Goal: Task Accomplishment & Management: Complete application form

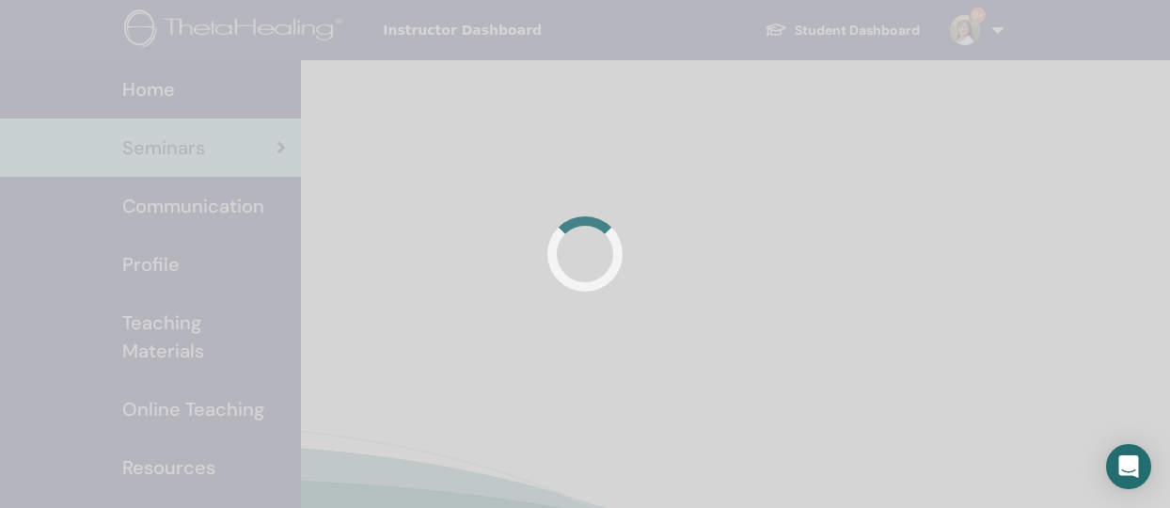
scroll to position [163, 0]
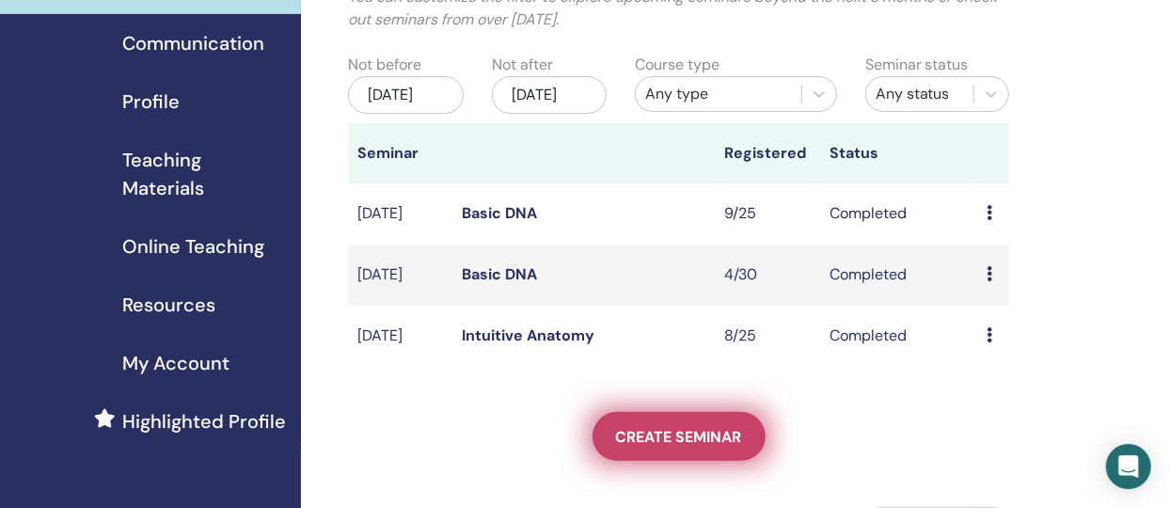
click at [688, 447] on span "Create seminar" at bounding box center [679, 437] width 126 height 20
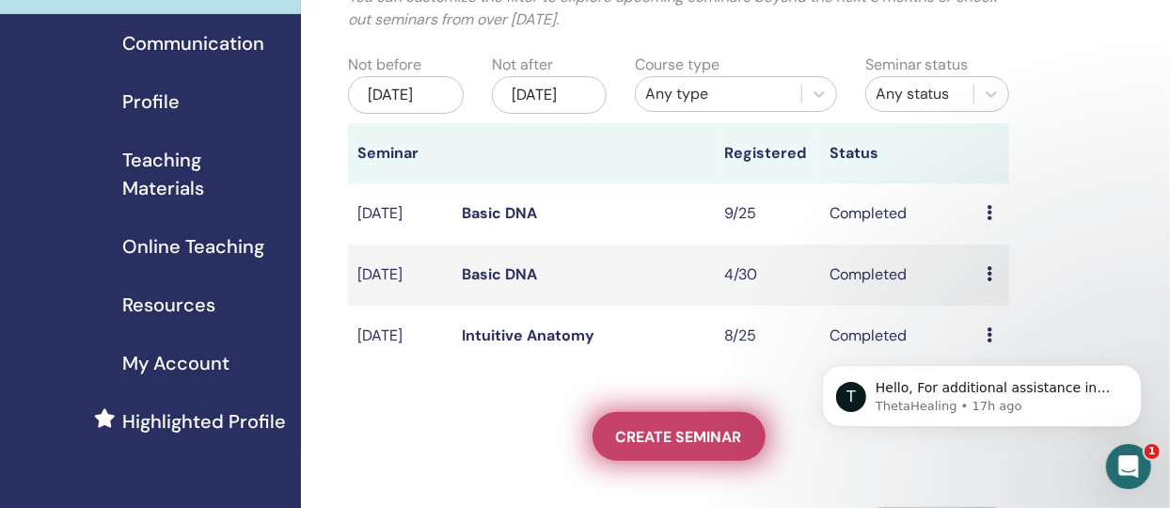
scroll to position [0, 0]
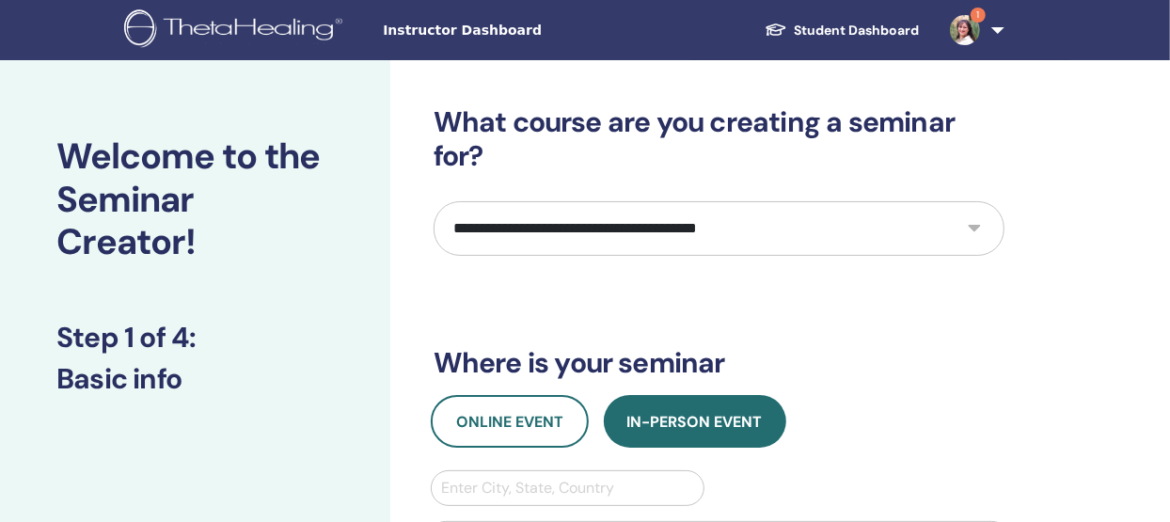
click at [972, 229] on select "**********" at bounding box center [719, 228] width 571 height 55
select select "*"
click at [434, 201] on select "**********" at bounding box center [719, 228] width 571 height 55
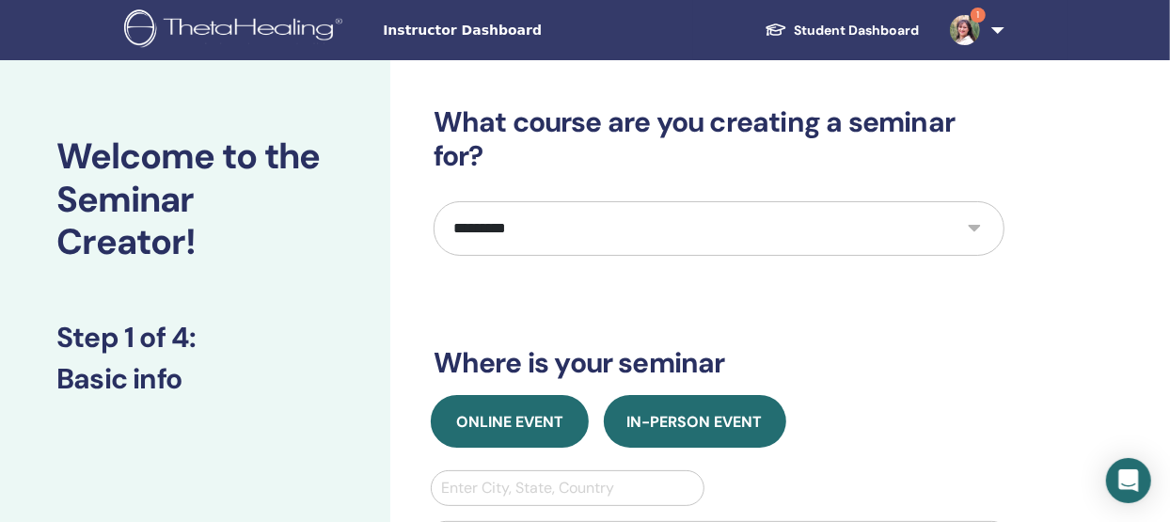
click at [502, 418] on span "Online Event" at bounding box center [509, 422] width 107 height 20
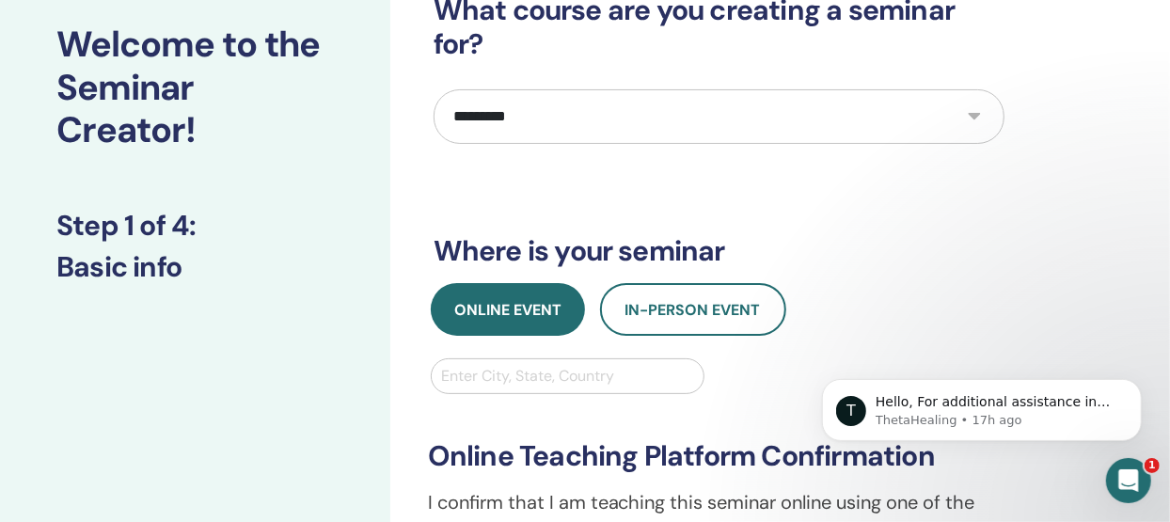
scroll to position [117, 0]
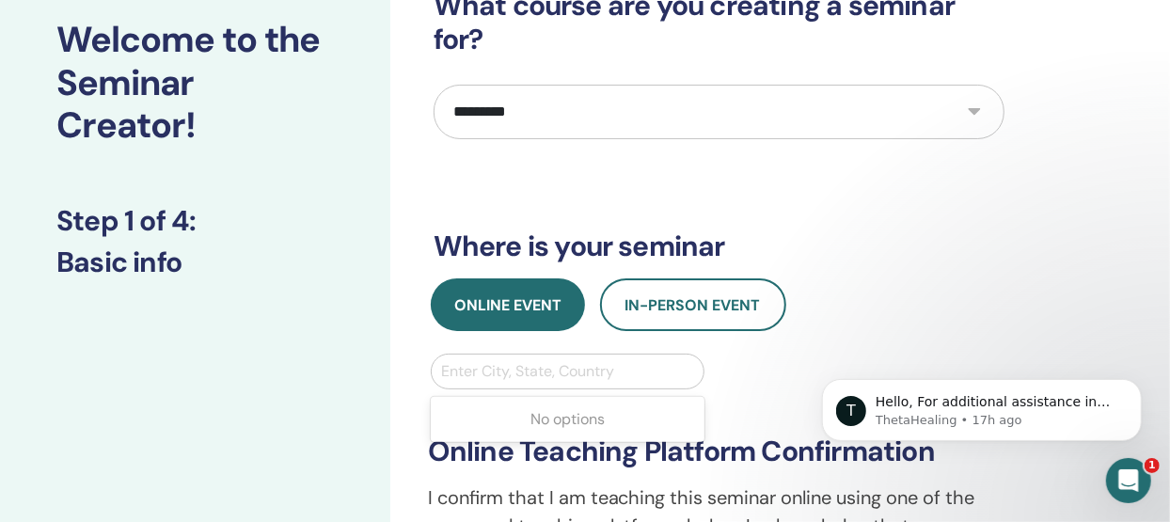
click at [500, 374] on div at bounding box center [568, 371] width 254 height 26
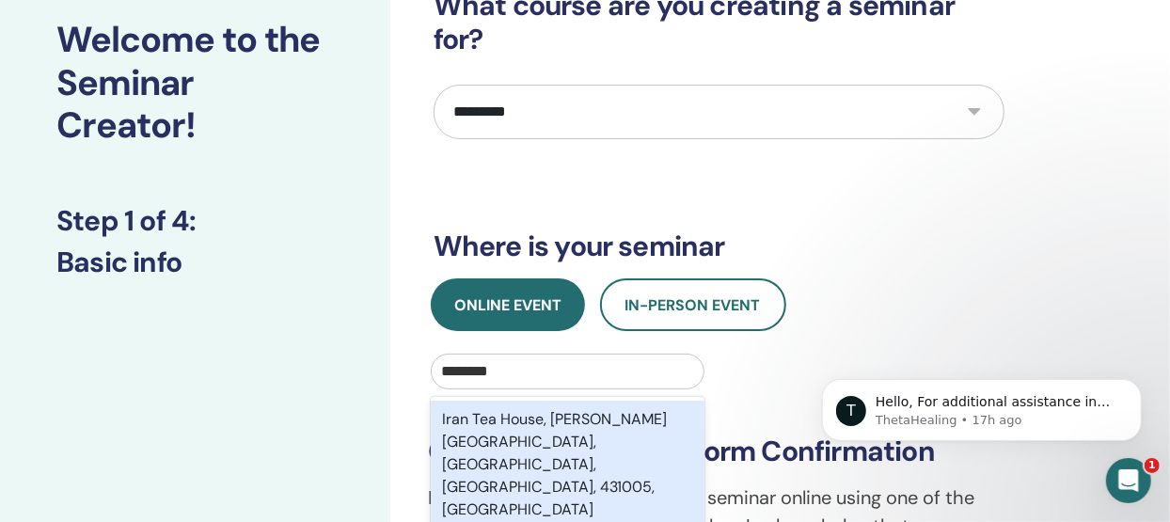
type input "*********"
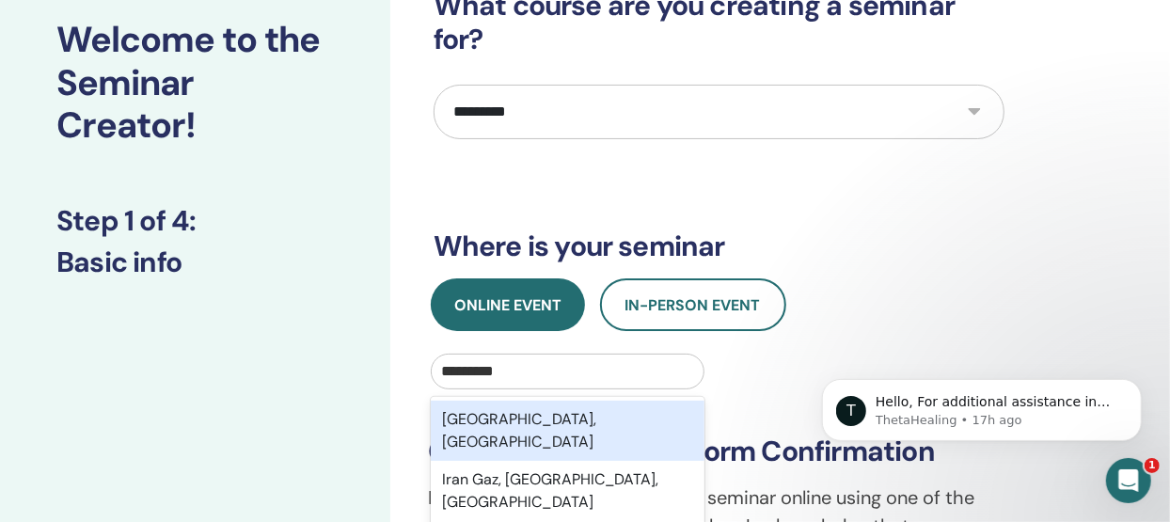
click at [528, 418] on div "Tehran, IRN" at bounding box center [568, 431] width 275 height 60
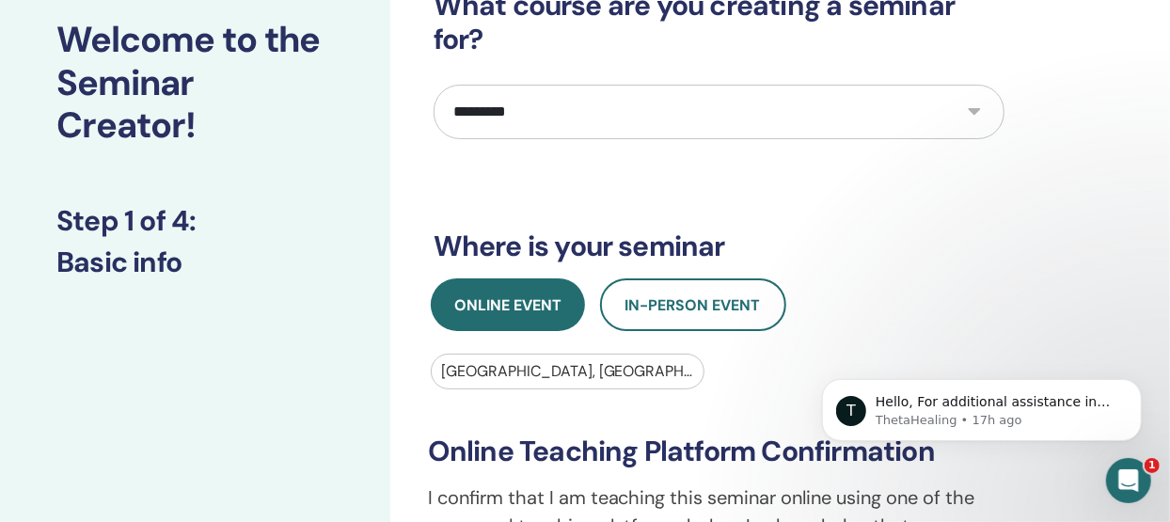
click at [503, 371] on div at bounding box center [568, 371] width 254 height 26
click at [521, 367] on div at bounding box center [568, 371] width 254 height 26
click at [517, 367] on div at bounding box center [568, 371] width 254 height 26
click at [503, 369] on div at bounding box center [568, 371] width 254 height 26
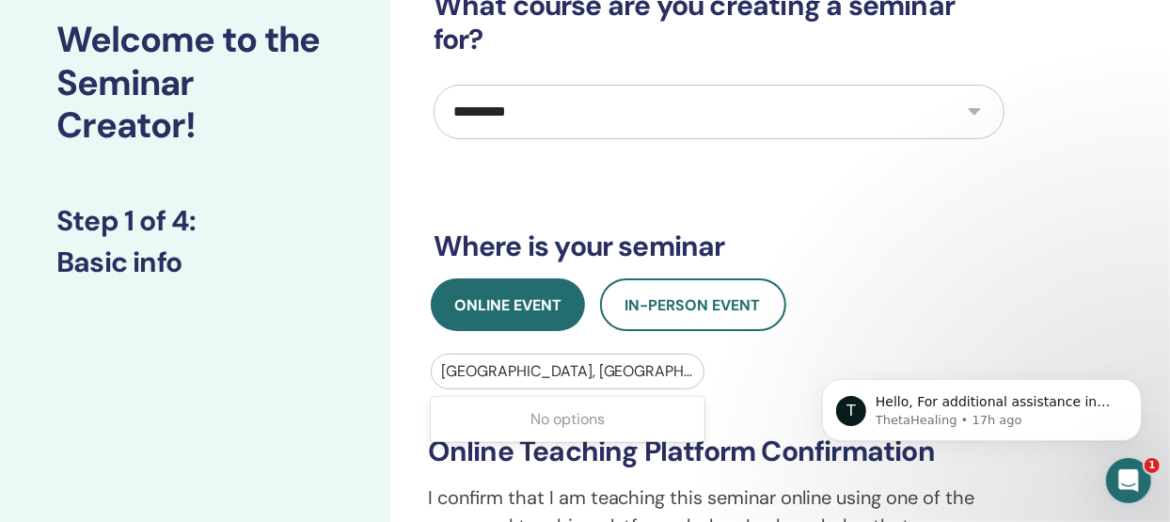
click at [519, 411] on div "No options" at bounding box center [568, 420] width 275 height 38
click at [463, 369] on div at bounding box center [568, 371] width 254 height 26
click at [504, 373] on div at bounding box center [568, 371] width 254 height 26
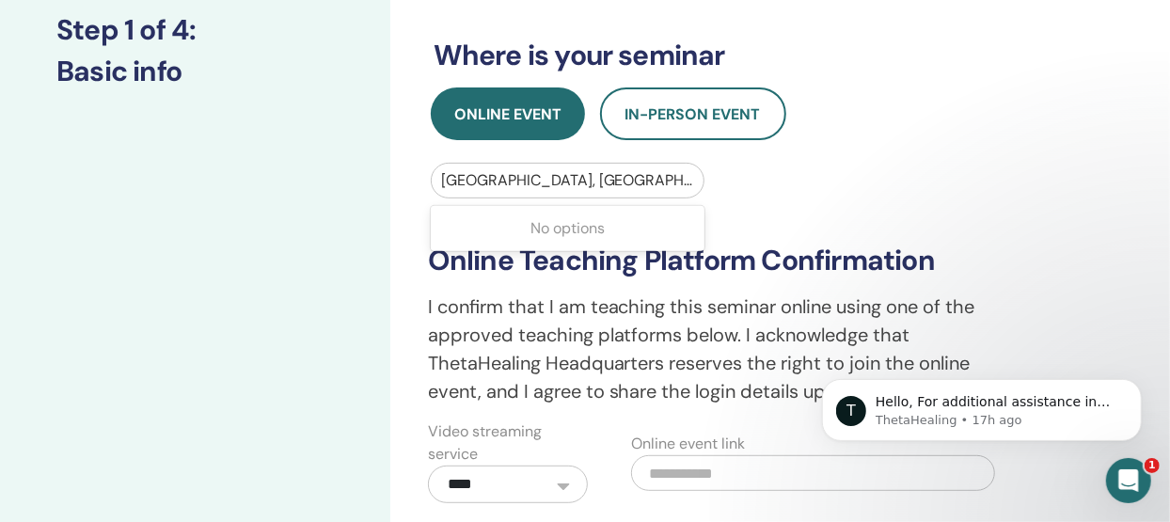
scroll to position [309, 0]
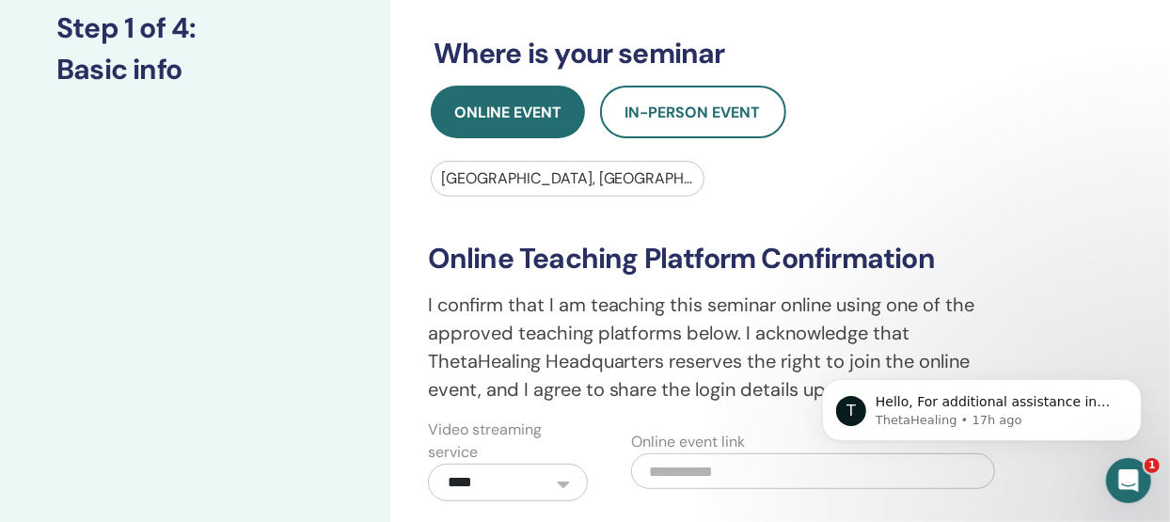
click at [504, 174] on div at bounding box center [568, 179] width 254 height 26
click at [473, 181] on div at bounding box center [568, 179] width 254 height 26
click at [444, 182] on input "text" at bounding box center [443, 178] width 4 height 23
click at [460, 177] on div at bounding box center [568, 179] width 254 height 26
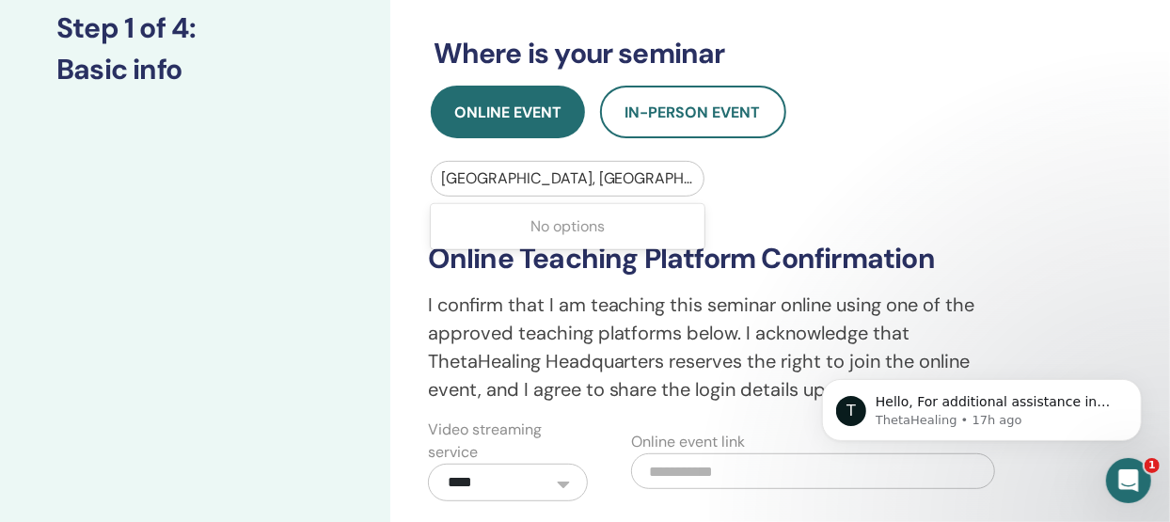
click at [460, 177] on div at bounding box center [568, 179] width 254 height 26
paste input "**********"
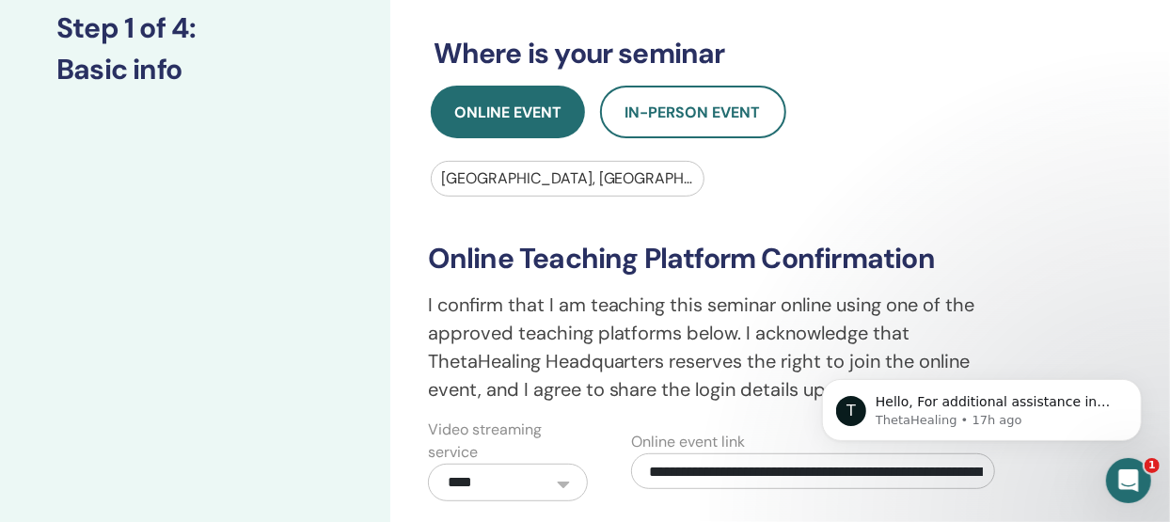
scroll to position [0, 218]
type input "**********"
click at [519, 182] on div at bounding box center [568, 179] width 254 height 26
click at [499, 180] on div at bounding box center [568, 179] width 254 height 26
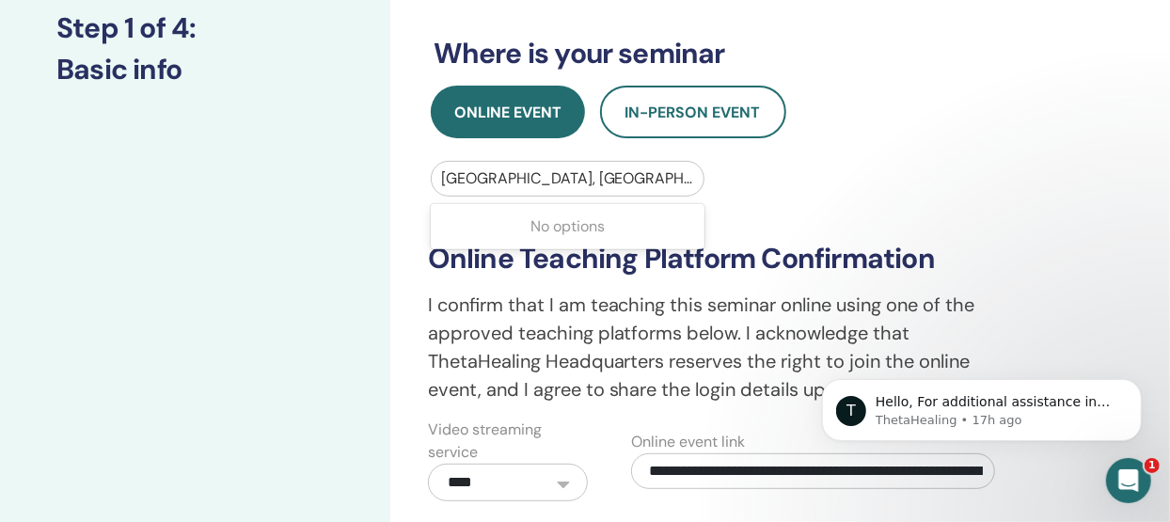
click at [505, 173] on div at bounding box center [568, 179] width 254 height 26
click at [458, 185] on div at bounding box center [568, 179] width 254 height 26
click at [452, 179] on div at bounding box center [568, 179] width 254 height 26
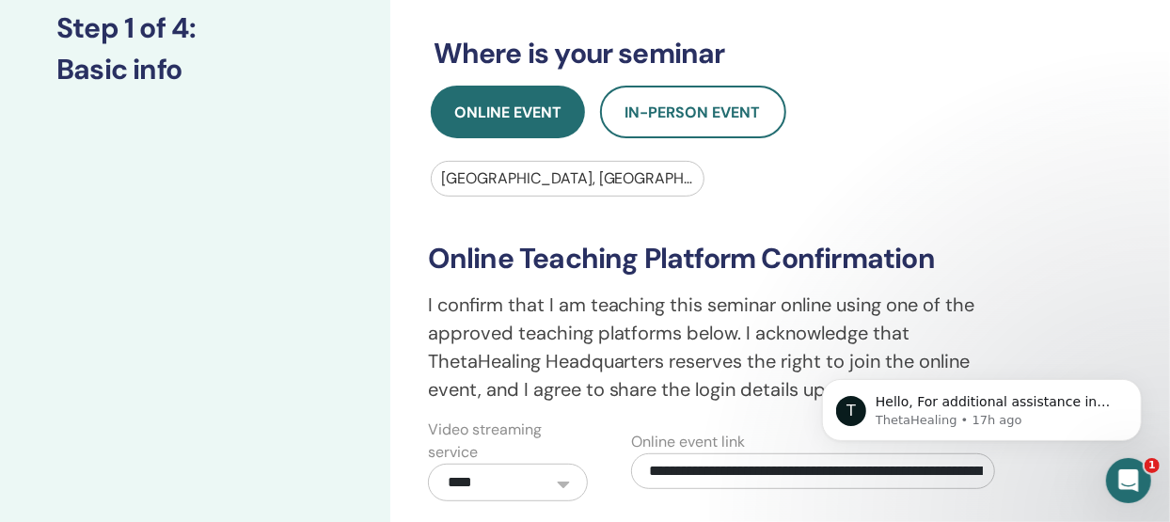
click at [448, 179] on div at bounding box center [568, 179] width 254 height 26
click at [486, 175] on div at bounding box center [568, 179] width 254 height 26
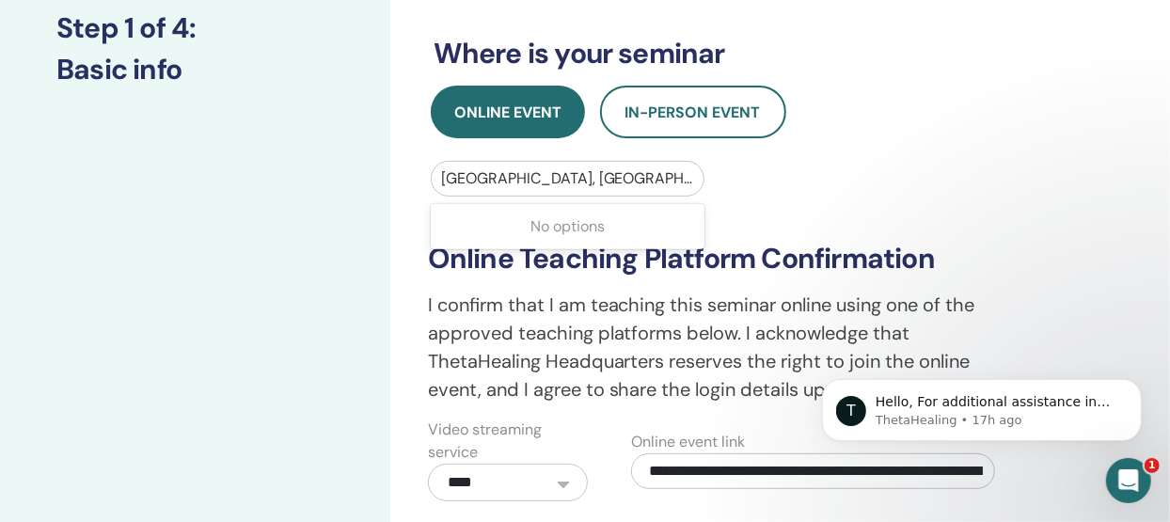
click at [486, 175] on div at bounding box center [568, 179] width 254 height 26
drag, startPoint x: 486, startPoint y: 175, endPoint x: 473, endPoint y: 182, distance: 14.7
click at [473, 182] on div at bounding box center [568, 179] width 254 height 26
click at [656, 184] on div at bounding box center [568, 179] width 254 height 26
click at [523, 174] on div at bounding box center [568, 179] width 254 height 26
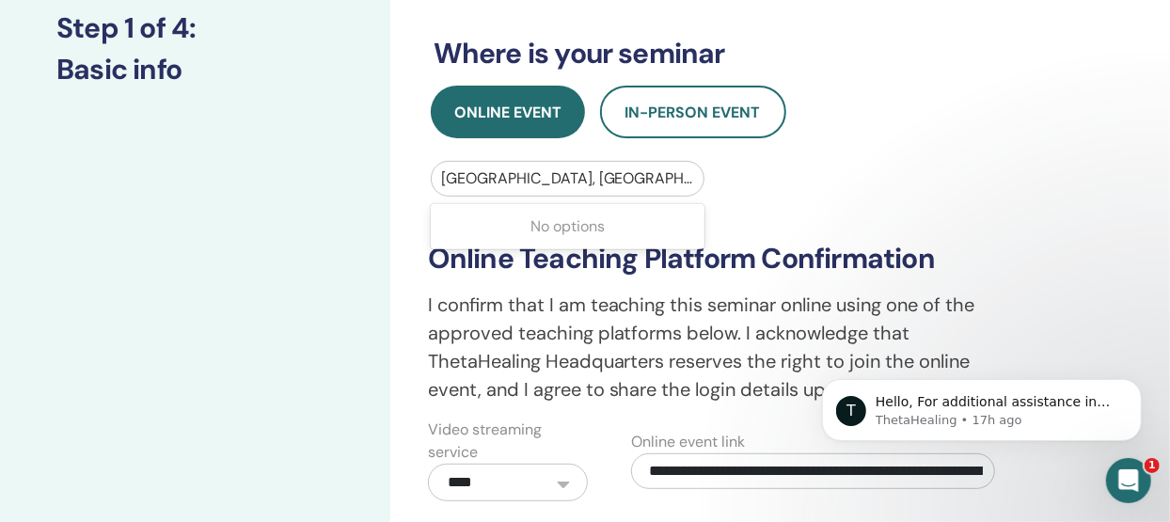
click at [1102, 239] on div "**********" at bounding box center [780, 378] width 780 height 1255
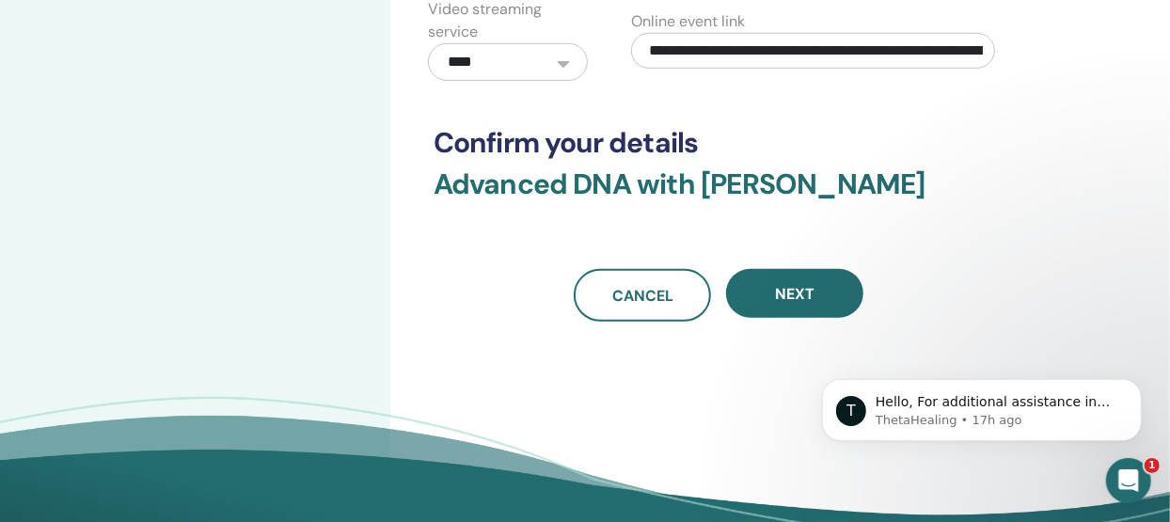
scroll to position [730, 0]
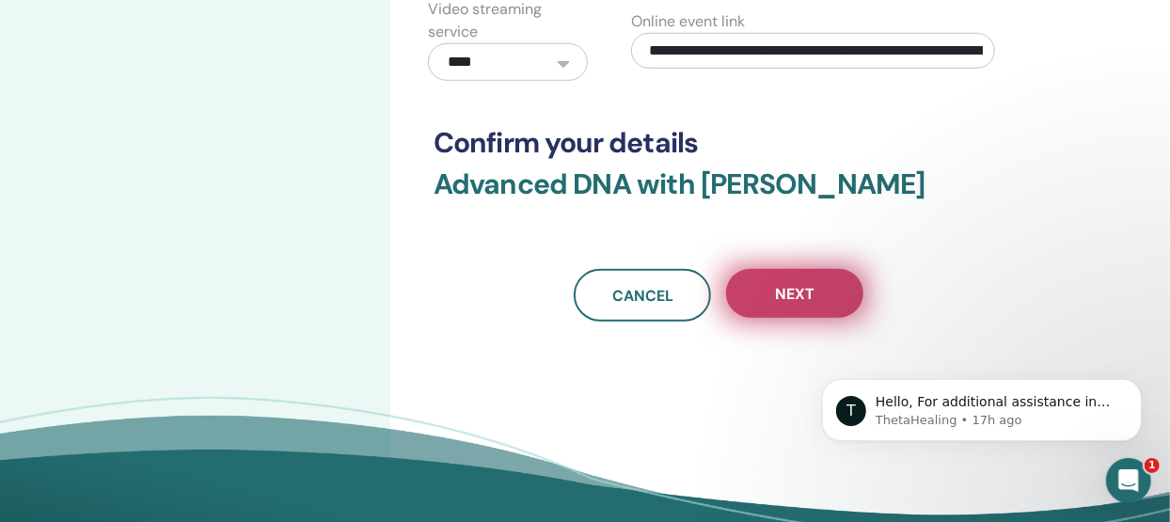
click at [799, 293] on span "Next" at bounding box center [795, 294] width 40 height 20
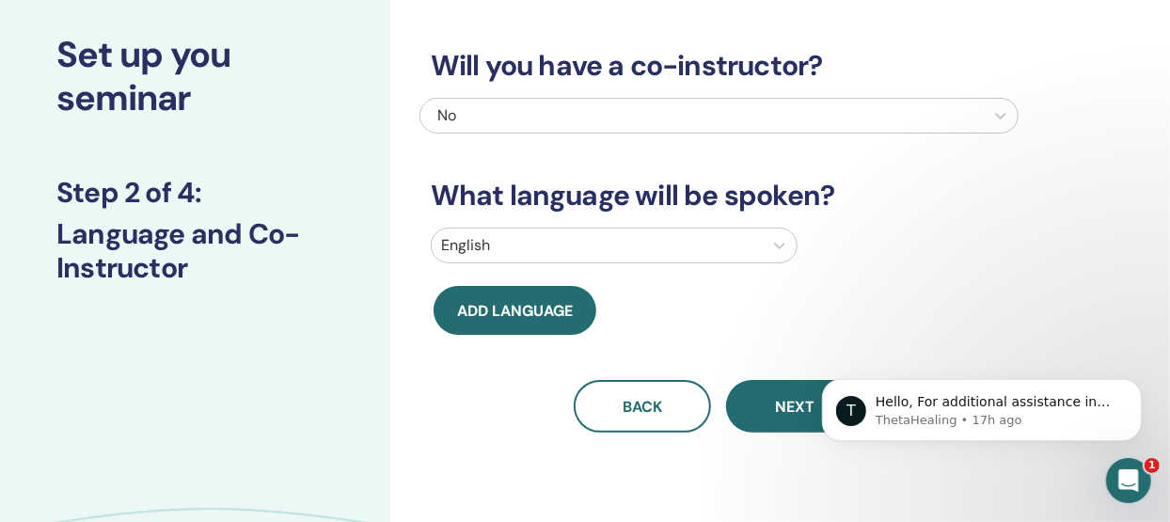
scroll to position [0, 0]
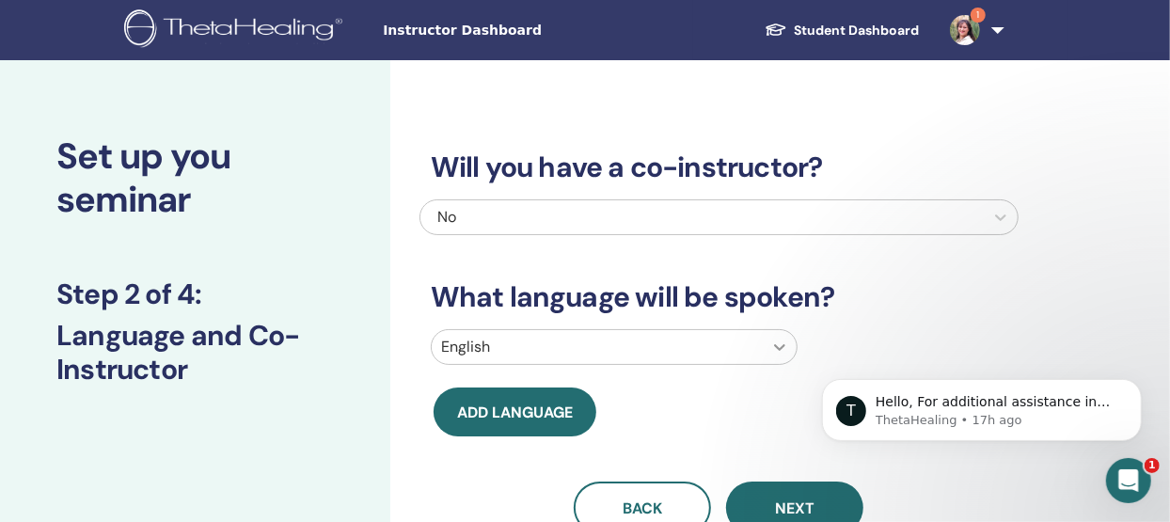
click at [781, 348] on icon at bounding box center [779, 347] width 11 height 7
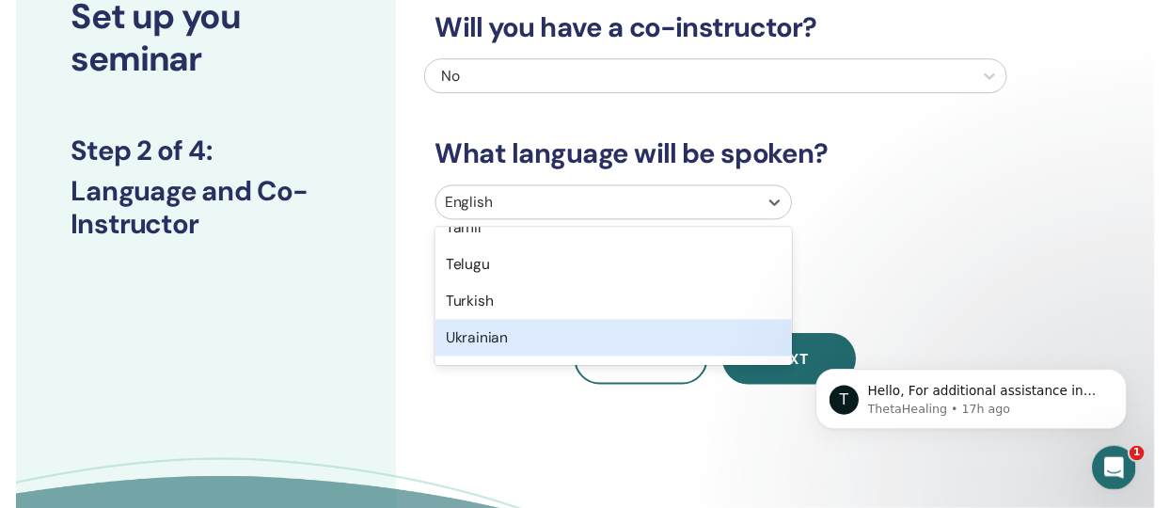
scroll to position [1633, 0]
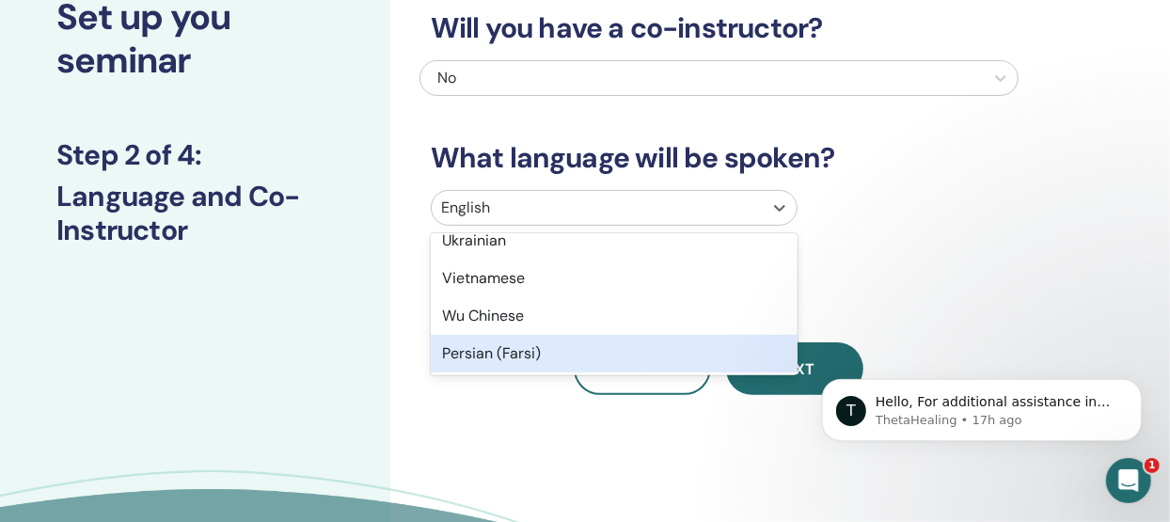
click at [480, 356] on div "Persian (Farsi)" at bounding box center [614, 354] width 367 height 38
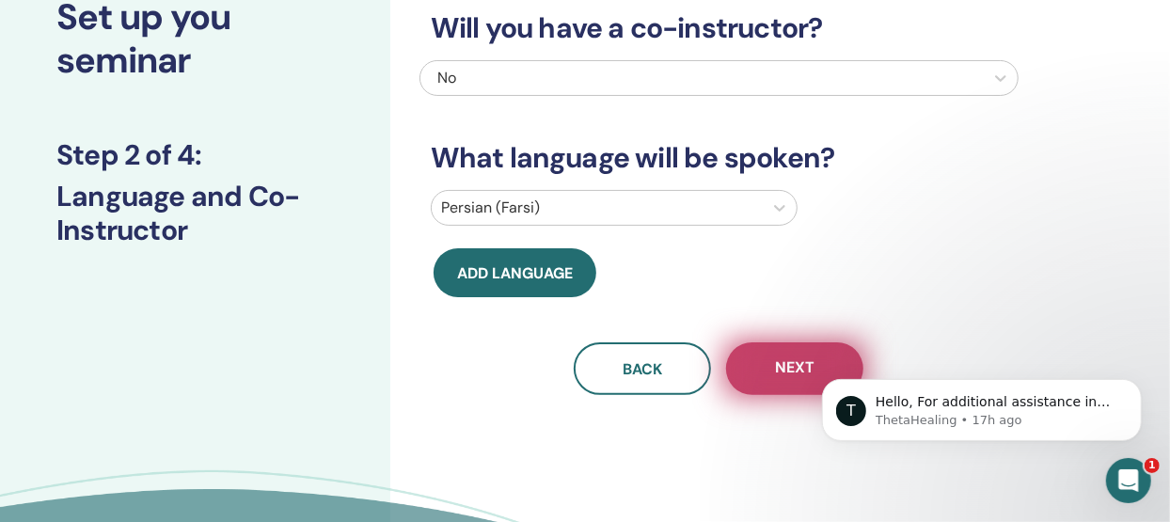
click at [785, 372] on span "Next" at bounding box center [795, 369] width 40 height 24
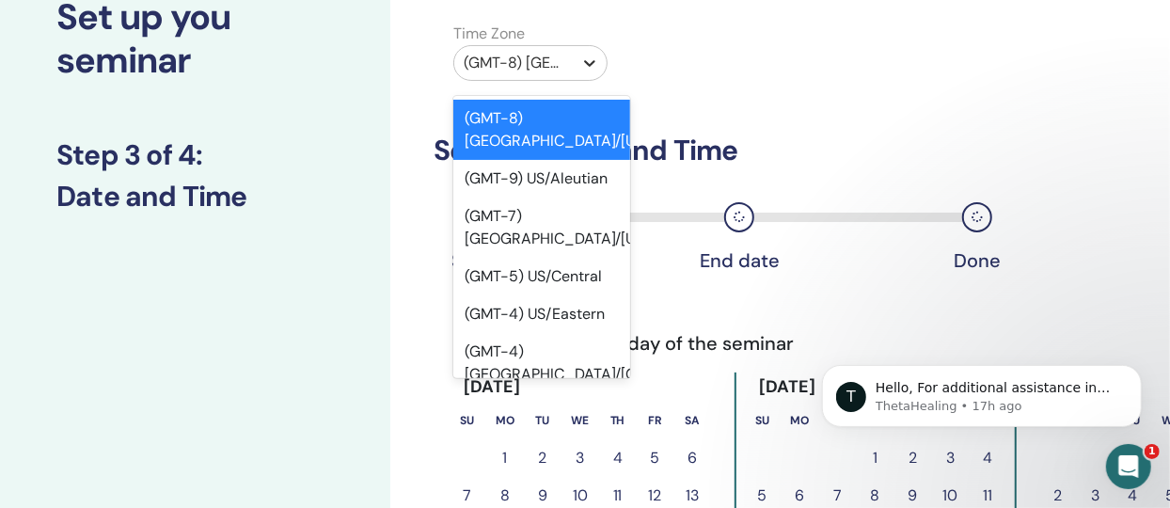
click at [595, 58] on icon at bounding box center [589, 63] width 19 height 19
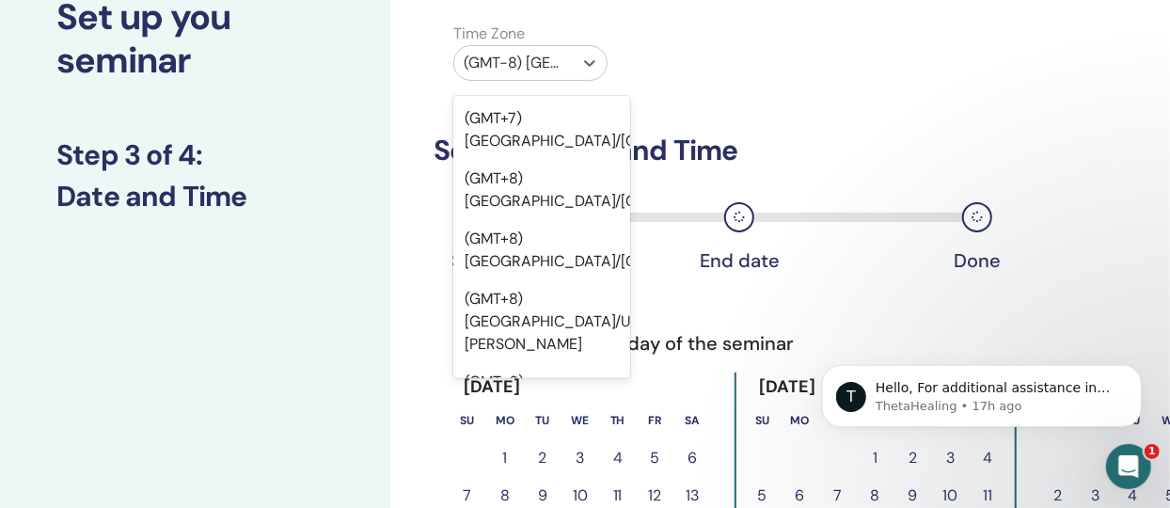
scroll to position [21635, 0]
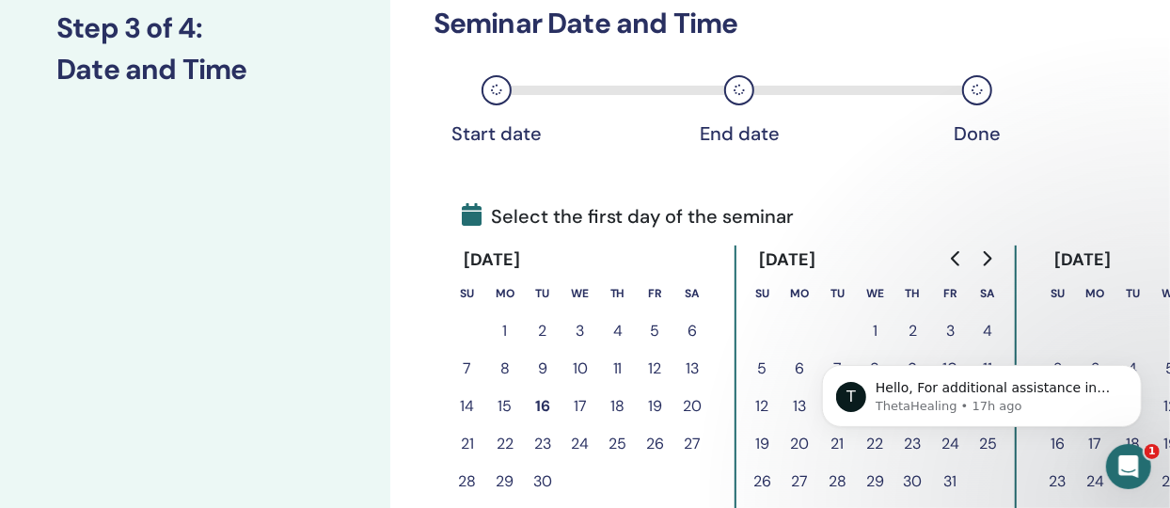
scroll to position [272, 0]
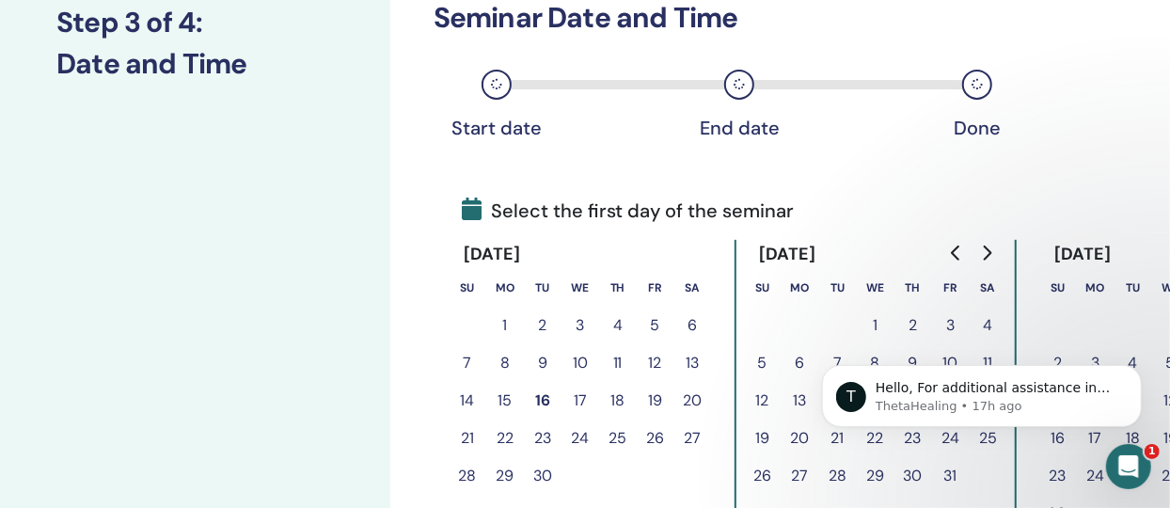
click at [658, 400] on button "19" at bounding box center [656, 401] width 38 height 38
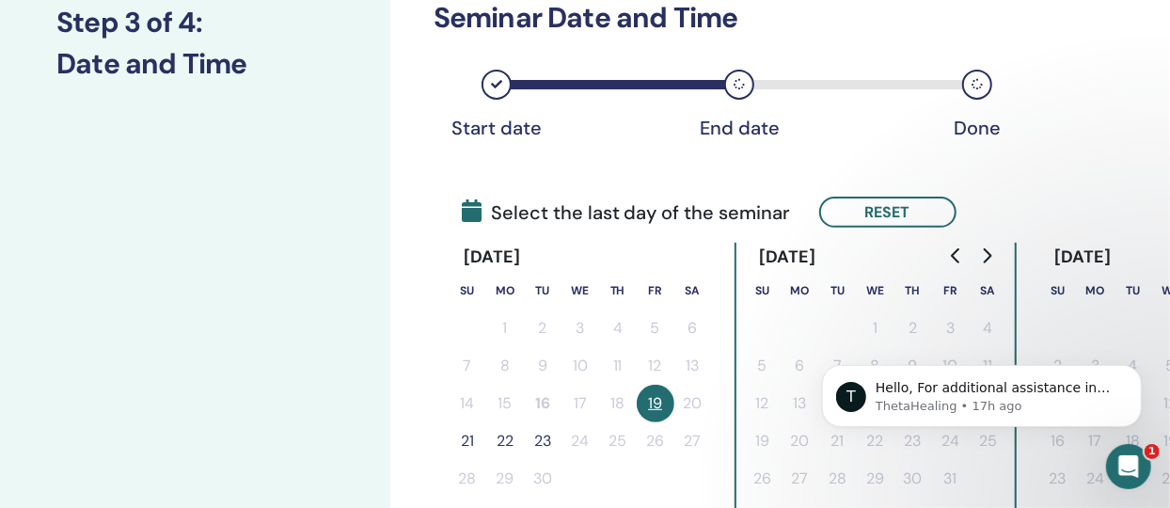
click at [468, 444] on button "21" at bounding box center [468, 441] width 38 height 38
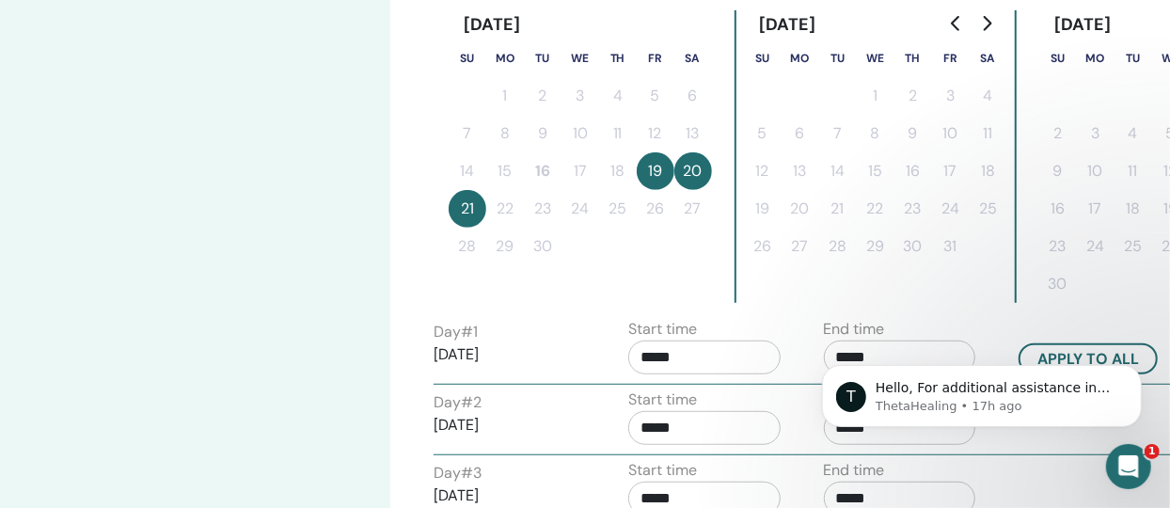
scroll to position [528, 0]
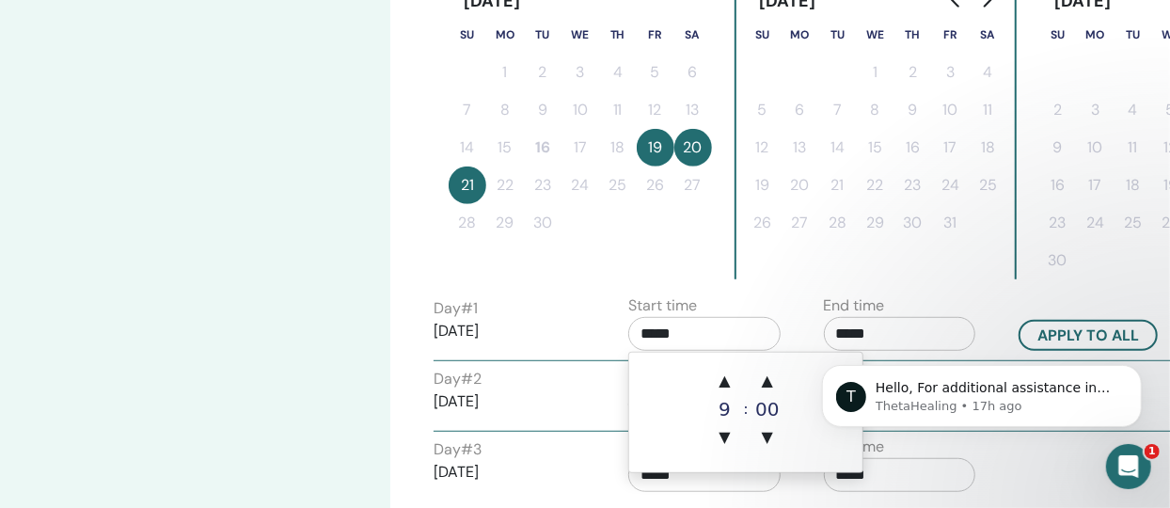
click at [690, 332] on input "*****" at bounding box center [704, 334] width 152 height 34
click at [726, 383] on span "▲" at bounding box center [725, 381] width 38 height 38
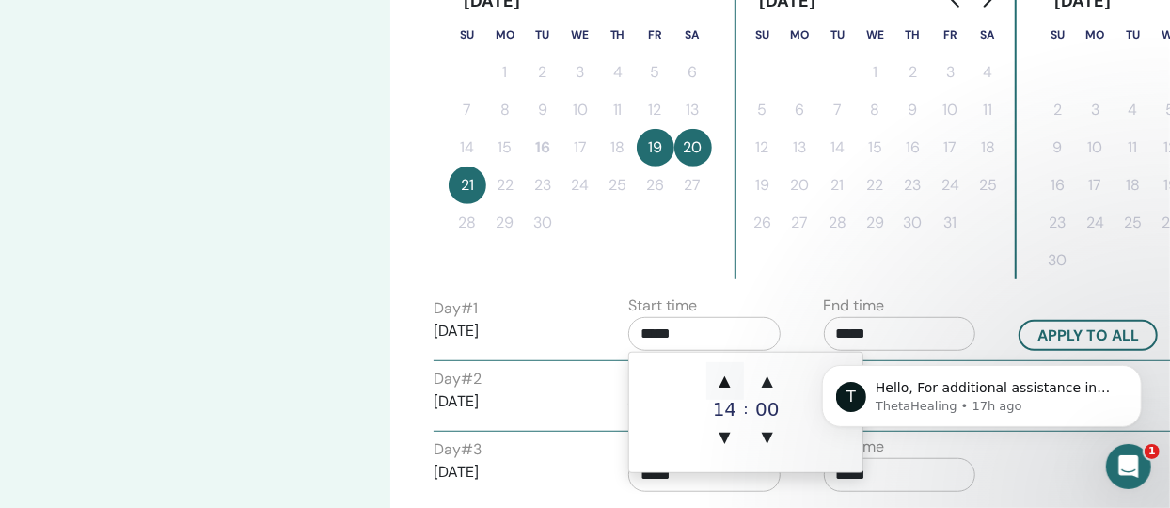
click at [726, 383] on span "▲" at bounding box center [725, 381] width 38 height 38
click at [865, 329] on div "T Hello, For additional assistance in this matter, please contact events@thetah…" at bounding box center [981, 308] width 346 height 235
click at [655, 332] on input "*****" at bounding box center [704, 334] width 152 height 34
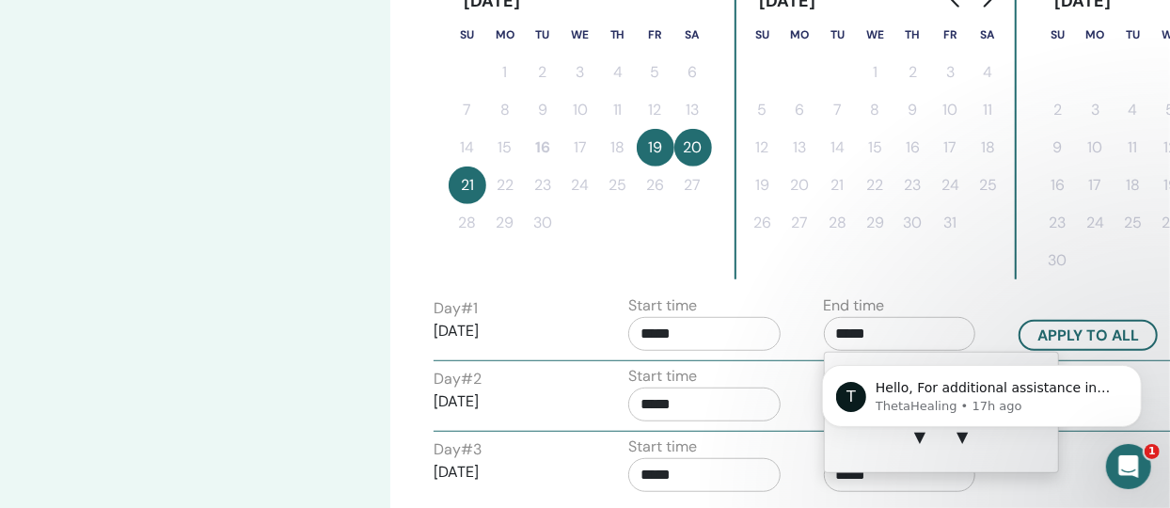
click at [873, 325] on input "*****" at bounding box center [900, 334] width 152 height 34
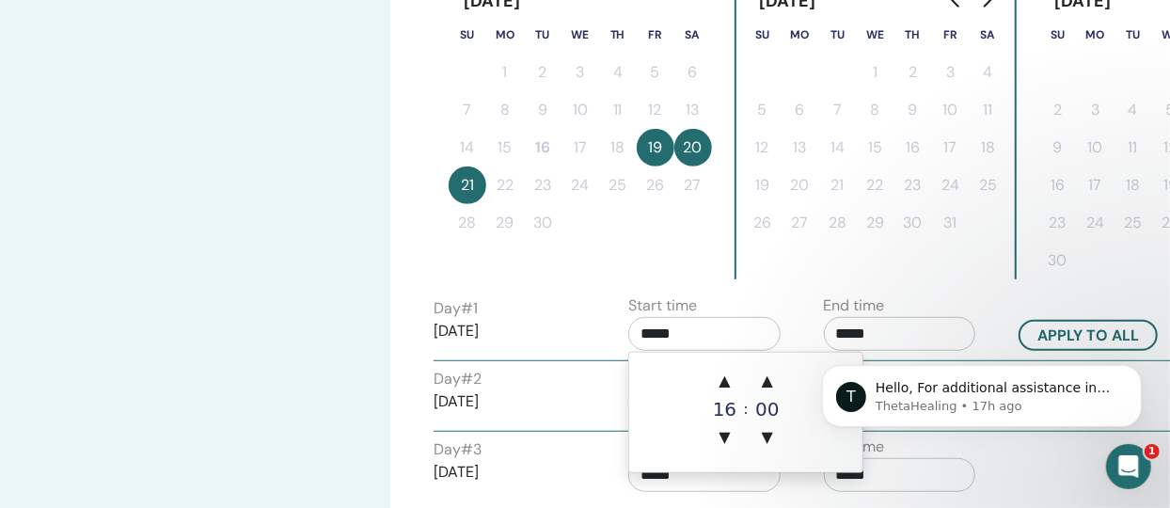
click at [677, 332] on input "*****" at bounding box center [704, 334] width 152 height 34
click at [734, 409] on div "16" at bounding box center [725, 409] width 38 height 19
click at [642, 332] on input "*****" at bounding box center [704, 334] width 152 height 34
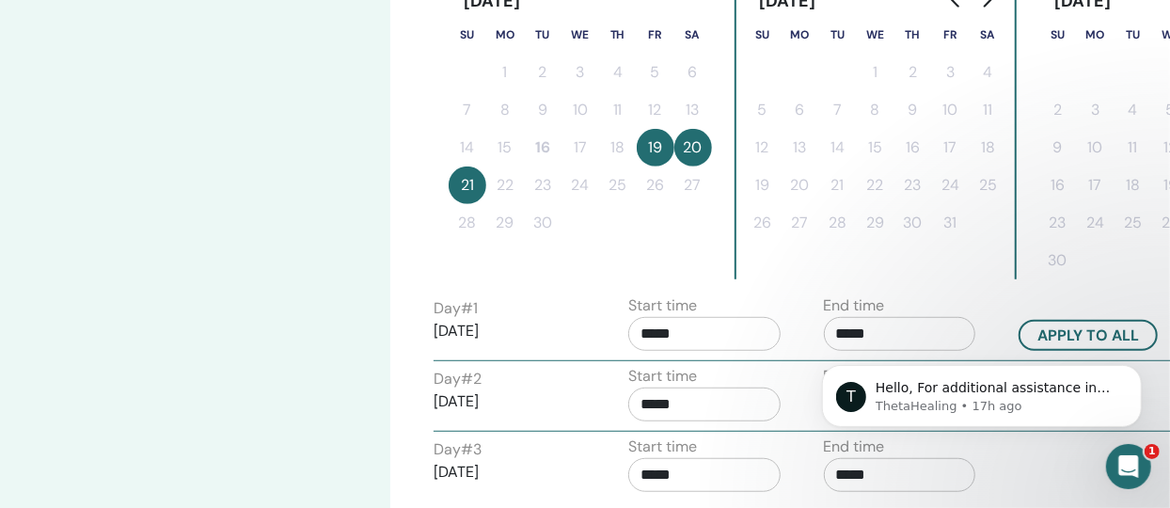
click at [651, 332] on input "*****" at bounding box center [704, 334] width 152 height 34
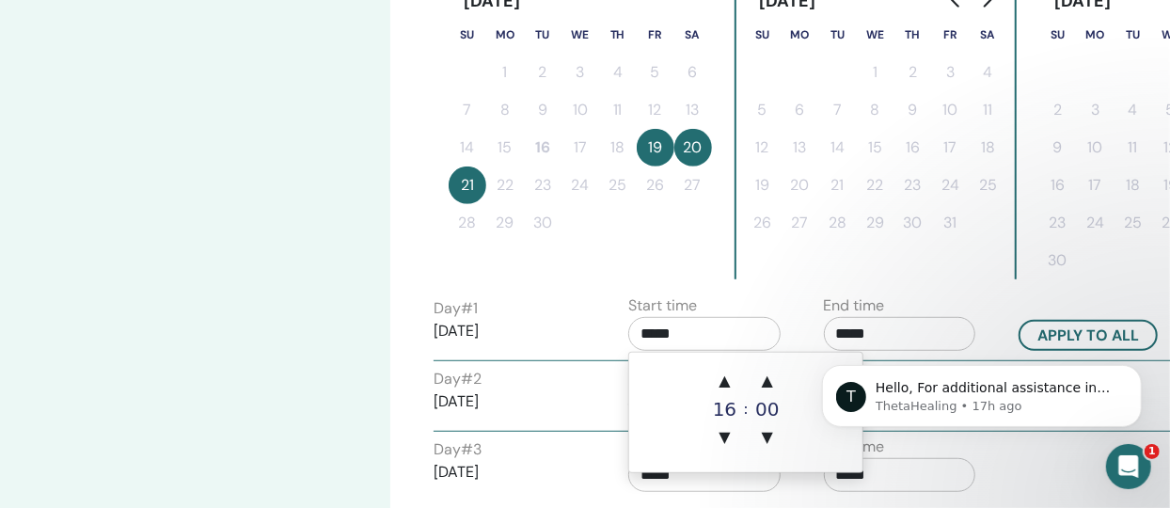
type input "*****"
click at [722, 383] on span "▲" at bounding box center [725, 381] width 38 height 38
click at [725, 438] on span "▼" at bounding box center [725, 438] width 38 height 38
click at [866, 328] on div "T Hello, For additional assistance in this matter, please contact events@thetah…" at bounding box center [981, 308] width 346 height 235
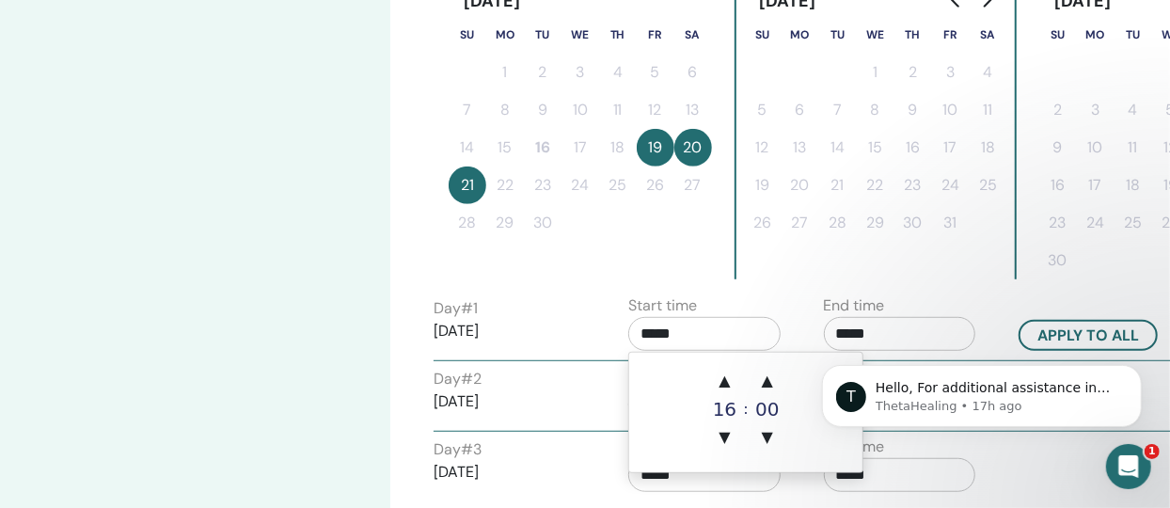
click at [849, 331] on div "T Hello, For additional assistance in this matter, please contact events@thetah…" at bounding box center [981, 308] width 346 height 235
click at [880, 331] on div "T Hello, For additional assistance in this matter, please contact events@thetah…" at bounding box center [981, 308] width 346 height 235
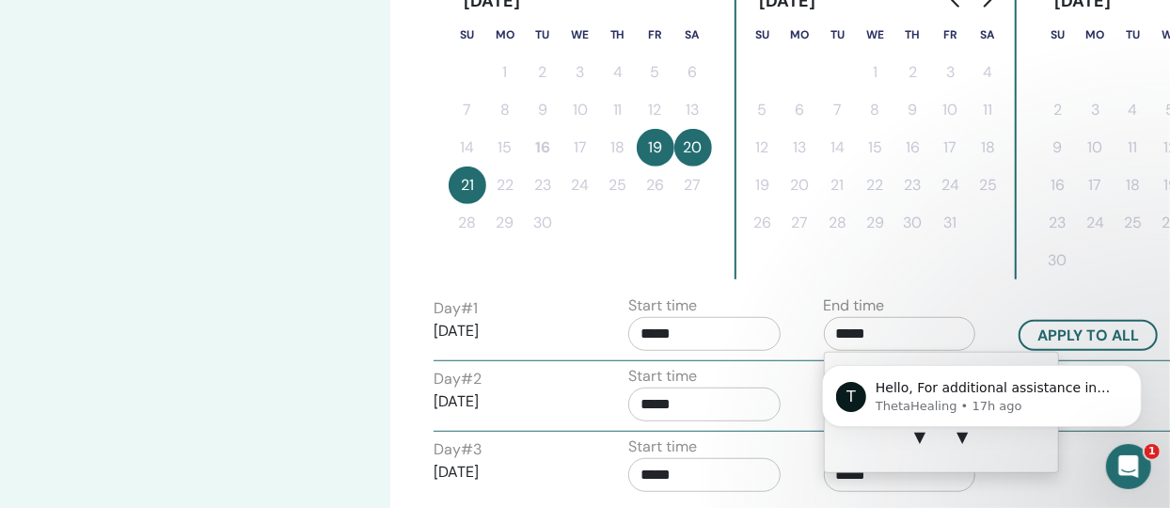
click at [873, 321] on input "*****" at bounding box center [900, 334] width 152 height 34
click at [1065, 397] on p "ThetaHealing • 17h ago" at bounding box center [996, 405] width 243 height 17
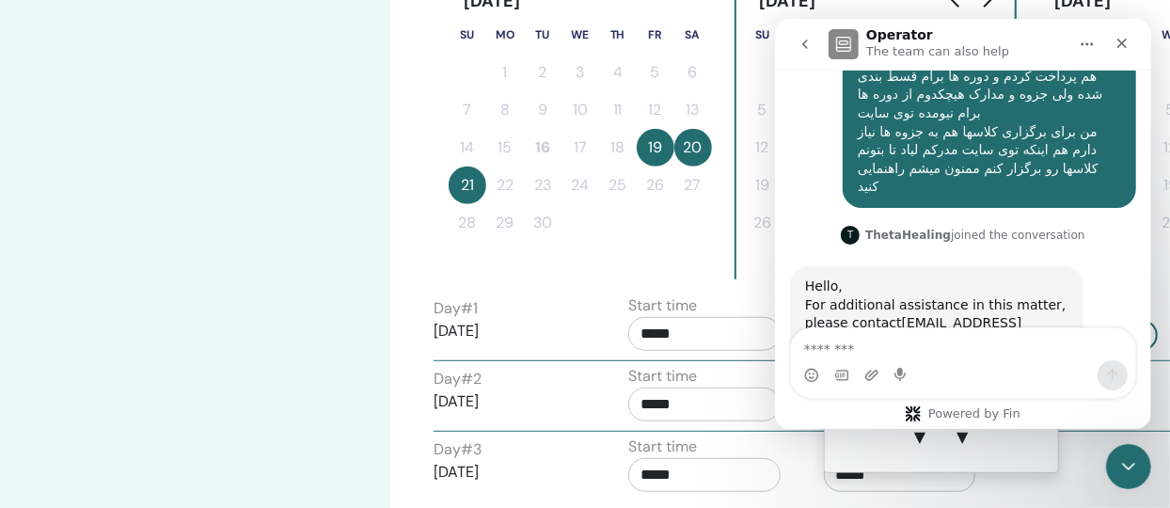
scroll to position [820, 0]
click at [1123, 40] on icon "Close" at bounding box center [1121, 43] width 15 height 15
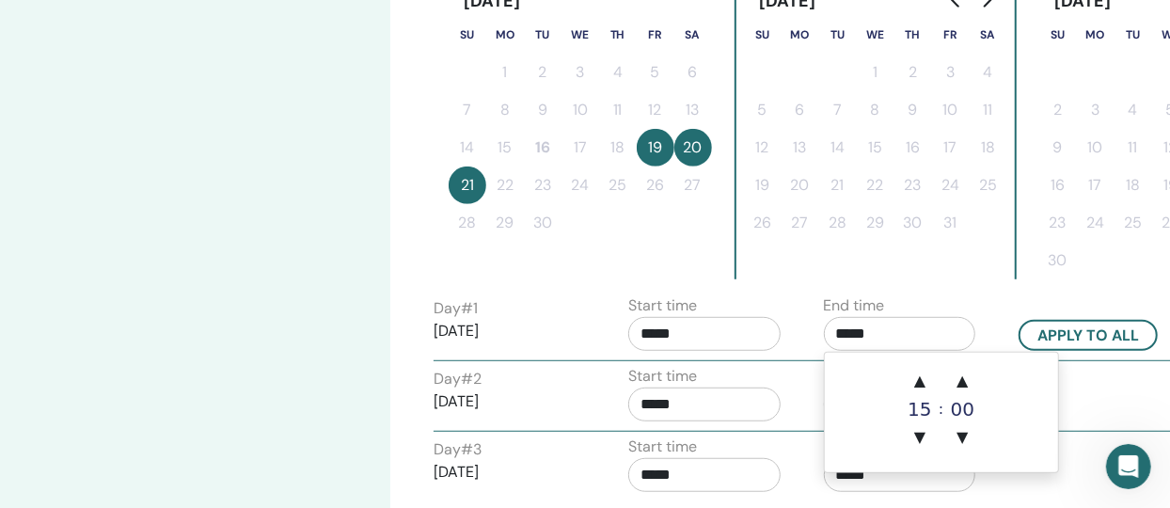
scroll to position [821, 0]
click at [920, 383] on span "▲" at bounding box center [920, 381] width 38 height 38
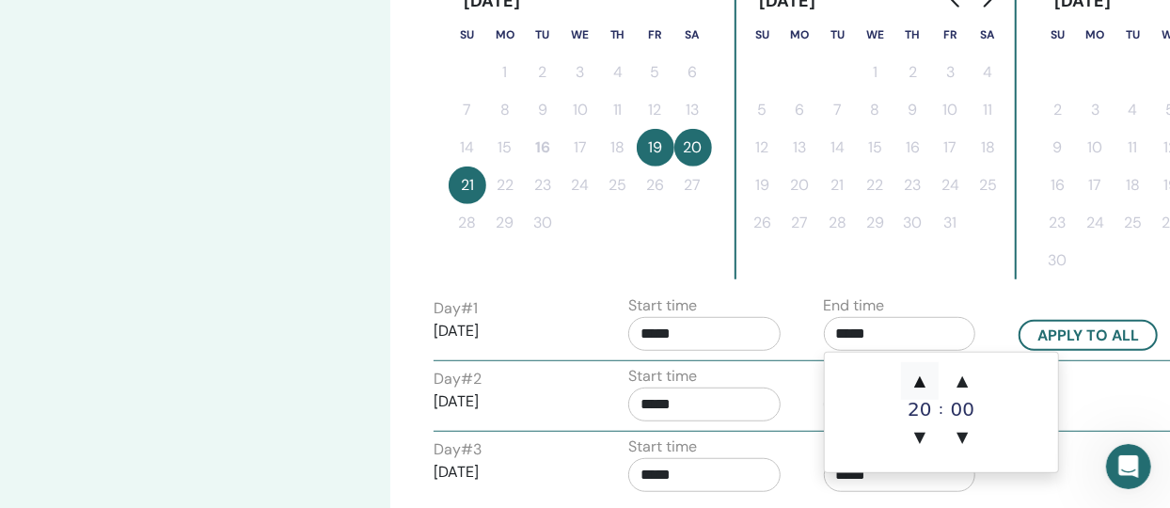
click at [920, 383] on span "▲" at bounding box center [920, 381] width 38 height 38
type input "*****"
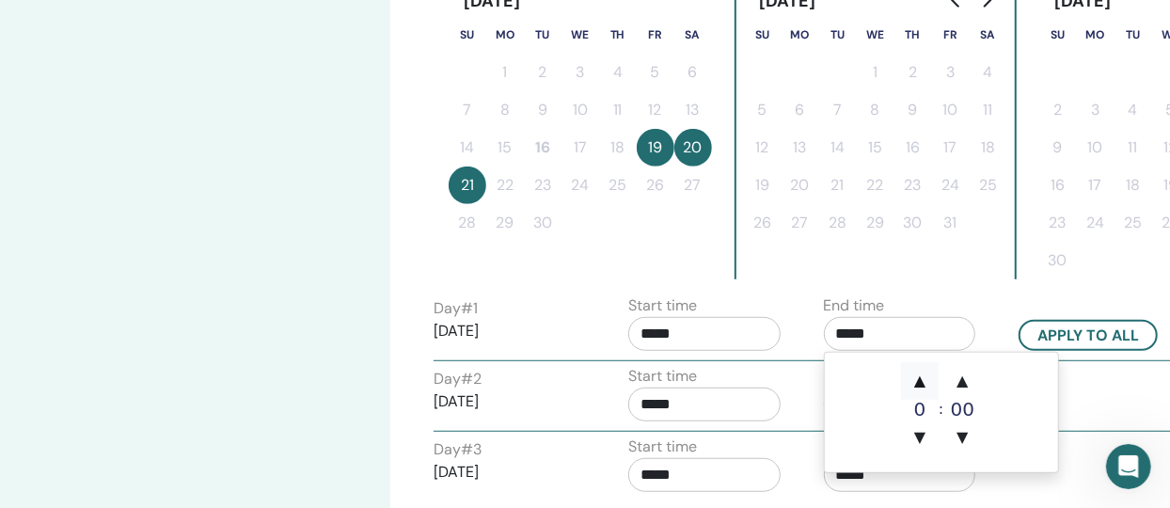
click at [920, 383] on span "▲" at bounding box center [920, 381] width 38 height 38
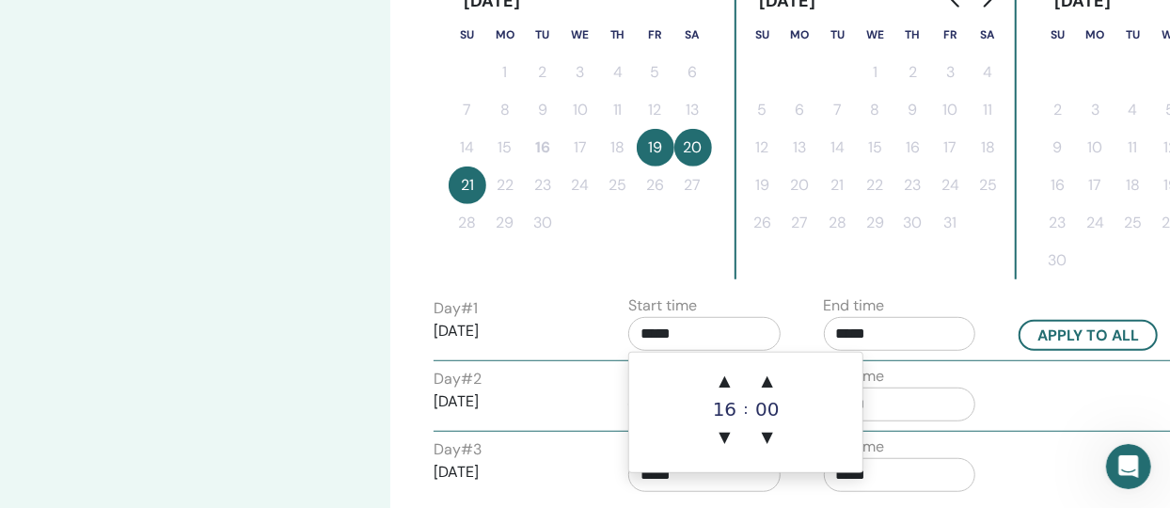
click at [667, 335] on input "*****" at bounding box center [704, 334] width 152 height 34
click at [719, 436] on span "▼" at bounding box center [725, 438] width 38 height 38
click at [726, 379] on span "▲" at bounding box center [725, 381] width 38 height 38
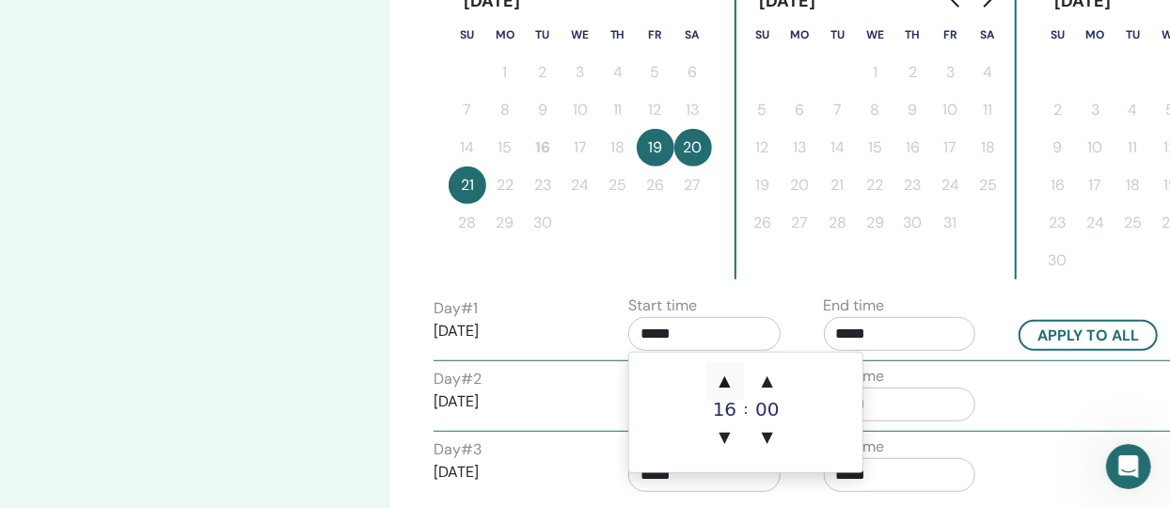
type input "*****"
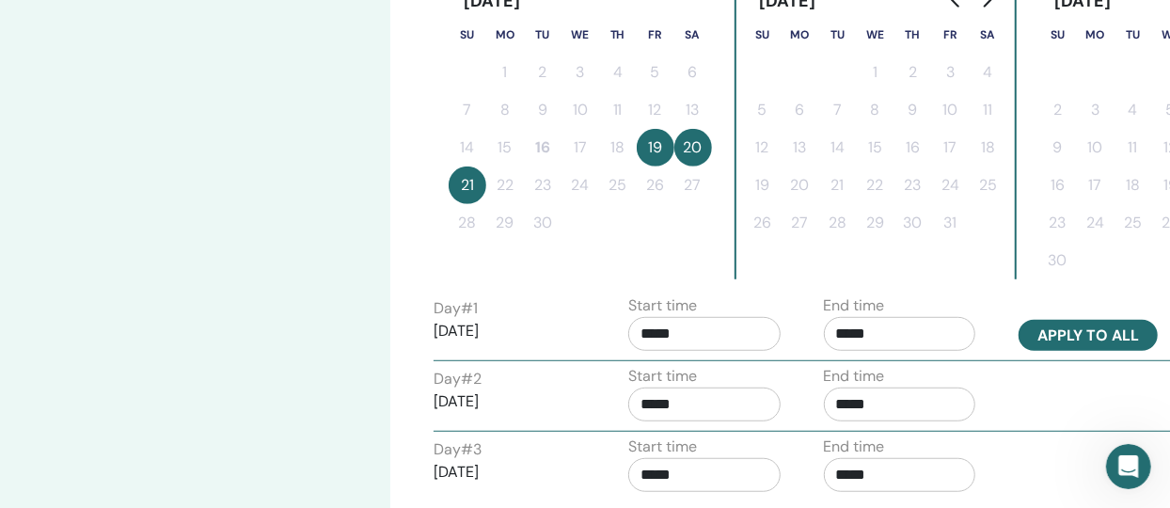
click at [1044, 333] on button "Apply to all" at bounding box center [1088, 335] width 139 height 31
type input "*****"
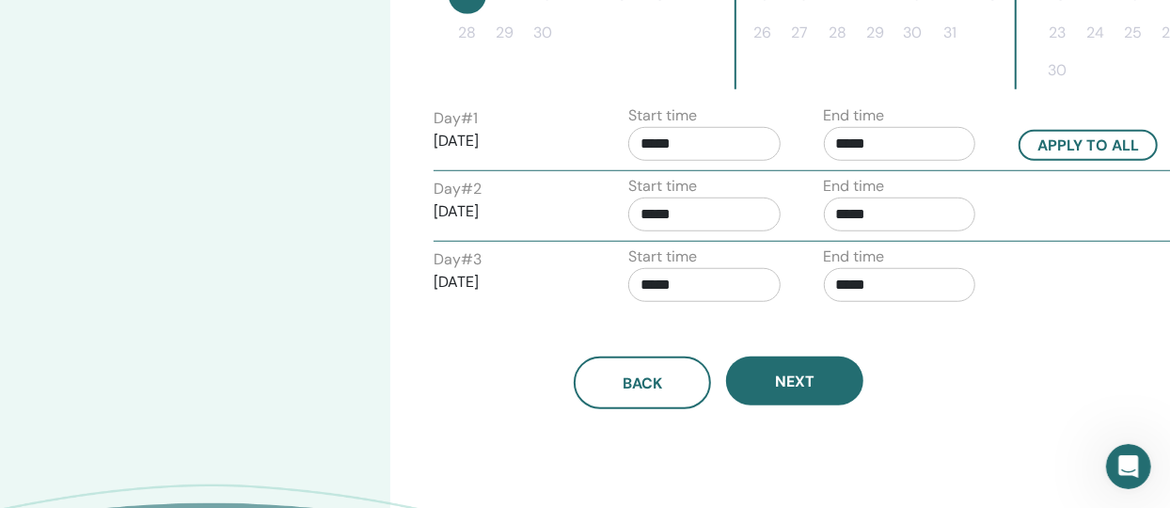
scroll to position [736, 0]
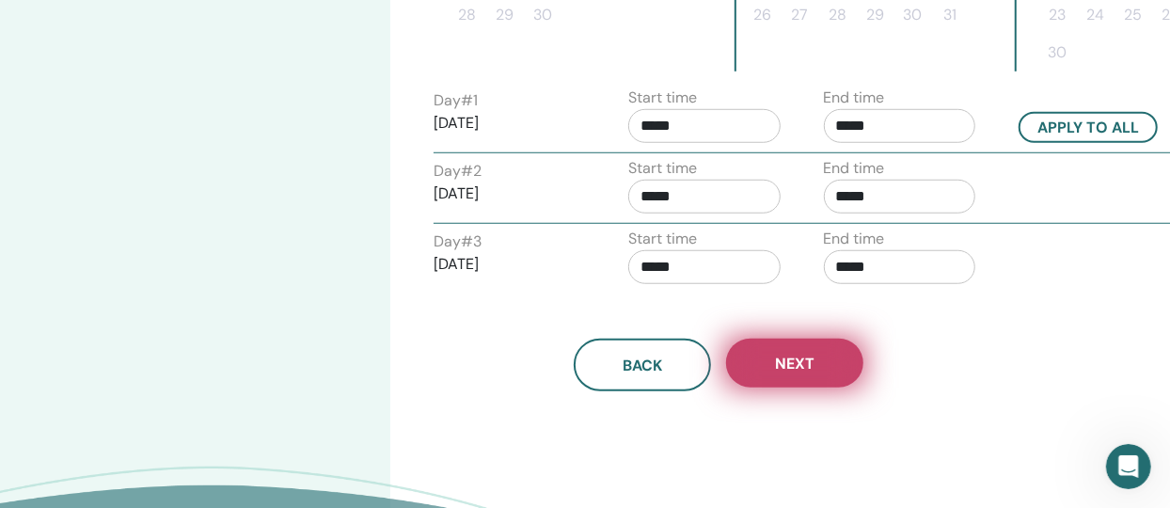
click at [798, 362] on span "Next" at bounding box center [795, 364] width 40 height 20
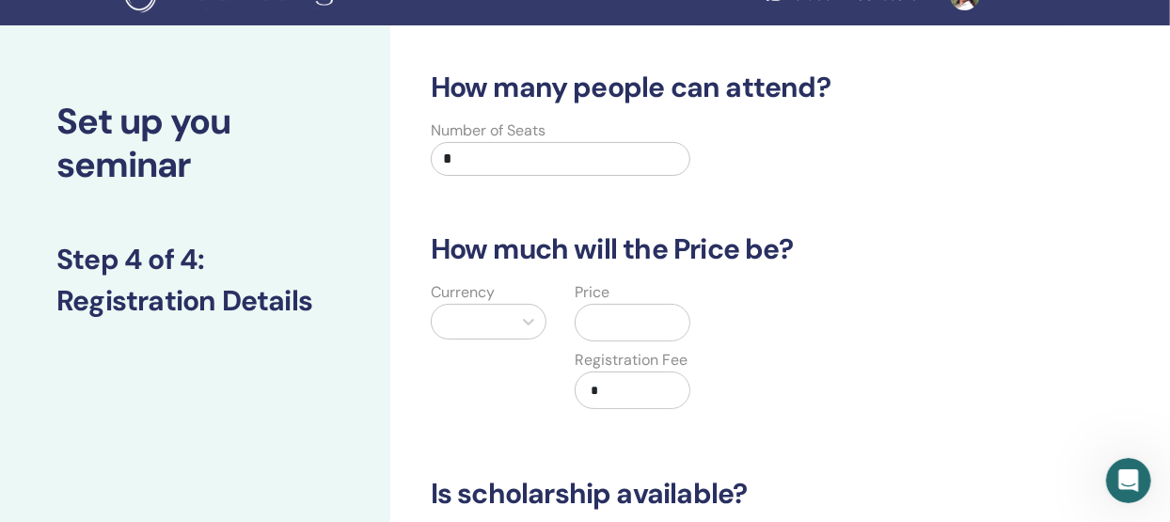
scroll to position [0, 0]
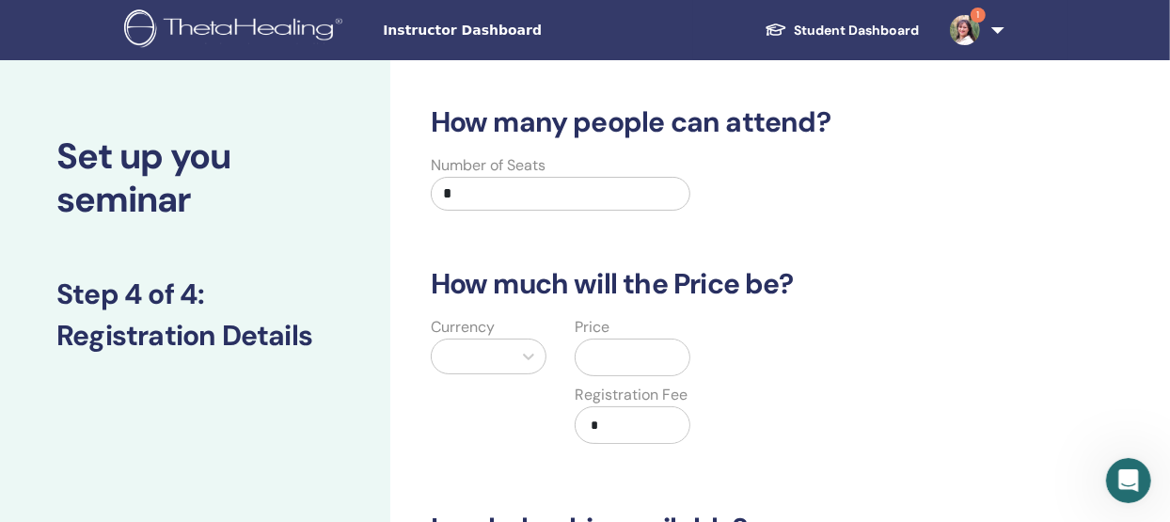
click at [458, 190] on input "*" at bounding box center [561, 194] width 261 height 34
type input "**"
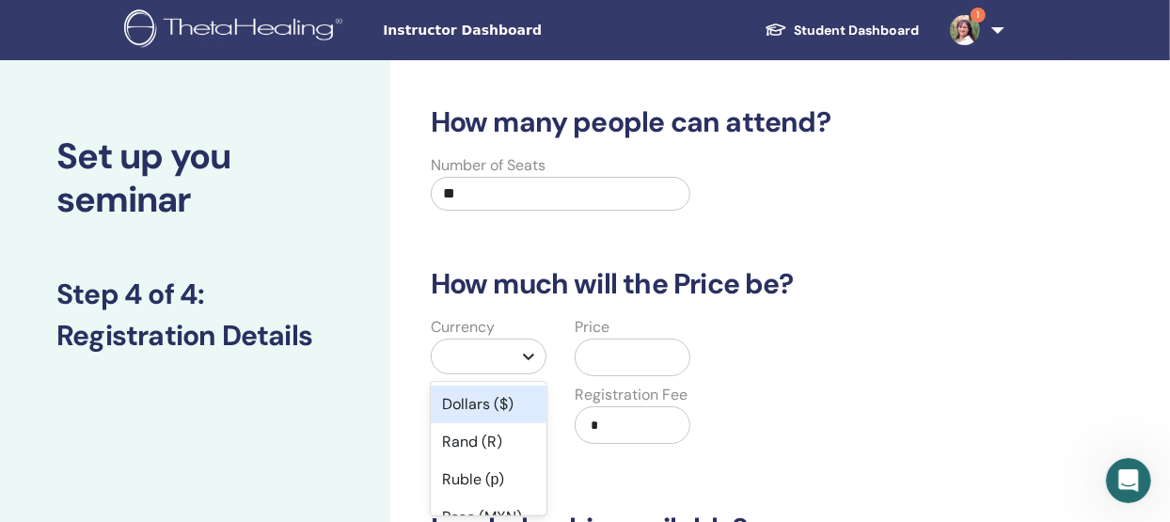
click at [528, 352] on icon at bounding box center [528, 356] width 19 height 19
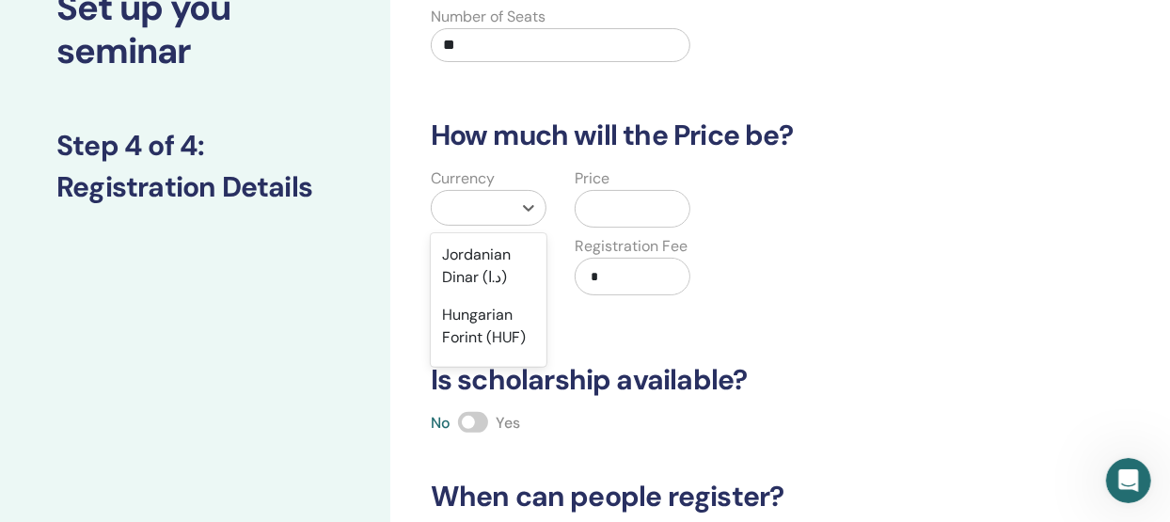
scroll to position [1531, 0]
click at [484, 174] on div "Iranian Rial (﷼)" at bounding box center [489, 144] width 116 height 60
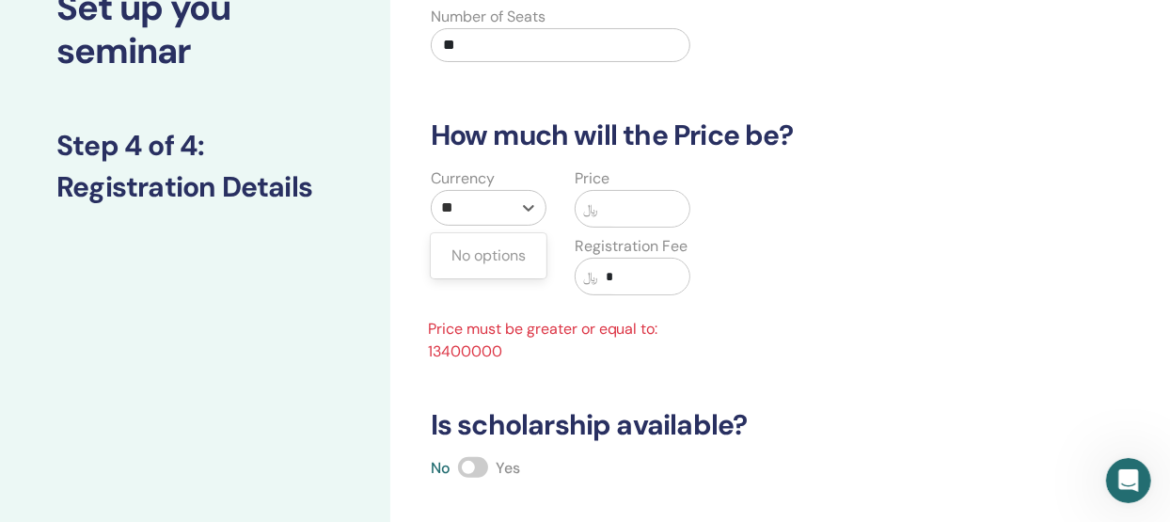
type input "*"
click at [619, 211] on input "text" at bounding box center [643, 209] width 91 height 36
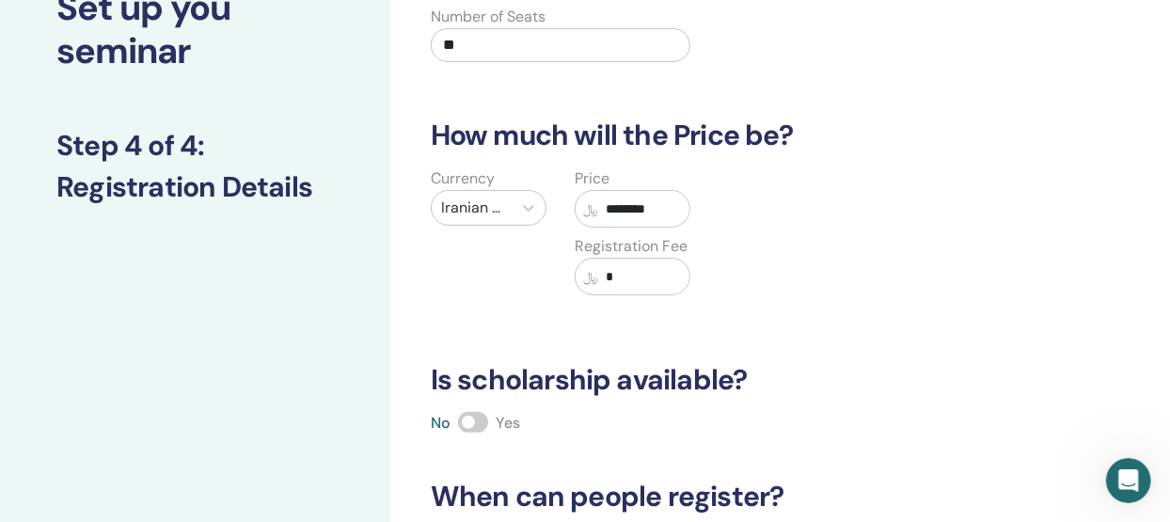
type input "********"
click at [623, 273] on input "*" at bounding box center [643, 277] width 91 height 36
type input "********"
click at [469, 422] on span at bounding box center [473, 422] width 30 height 21
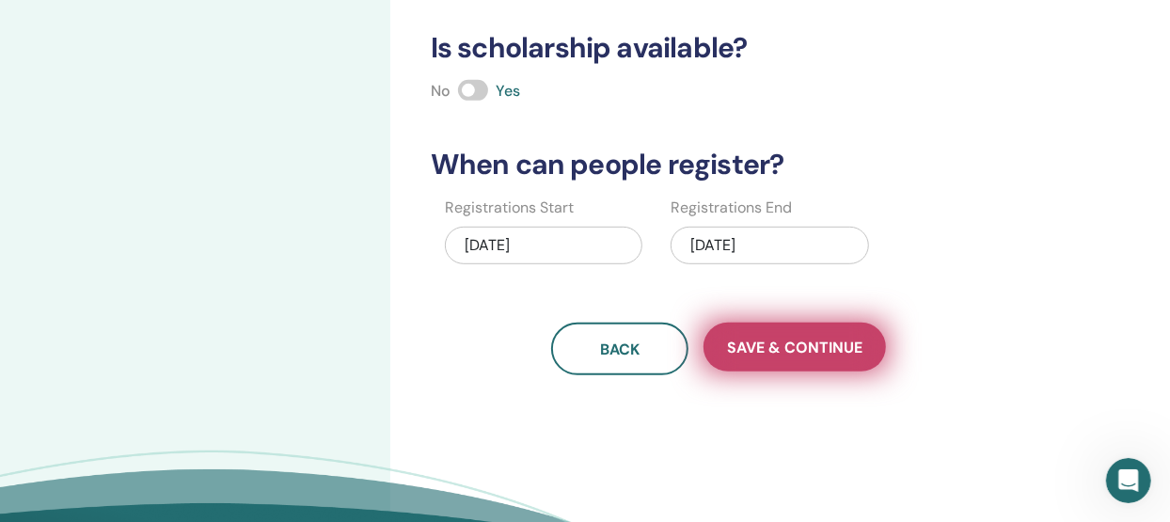
scroll to position [483, 0]
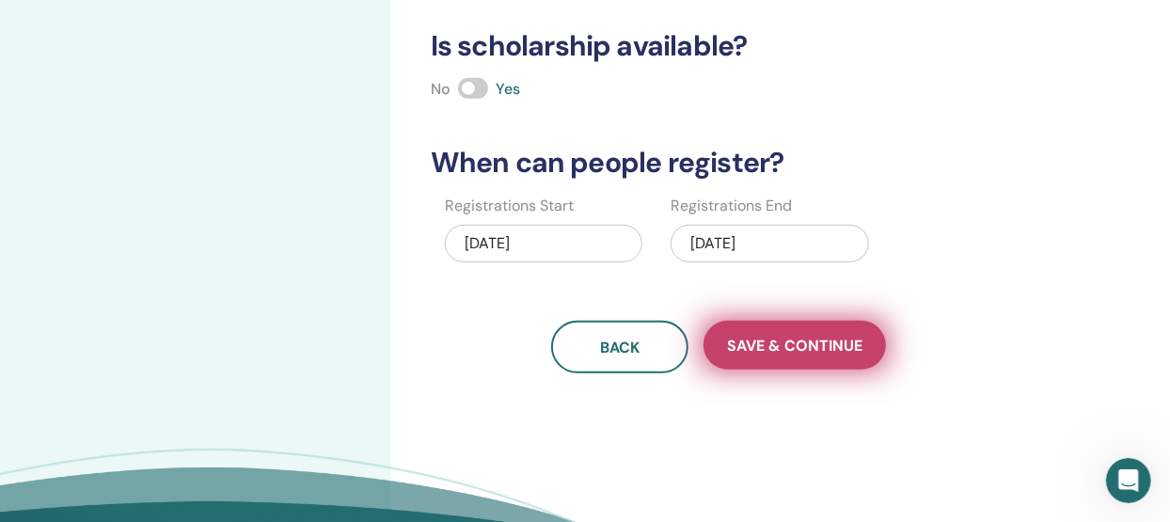
click at [789, 344] on span "Save & Continue" at bounding box center [794, 346] width 135 height 20
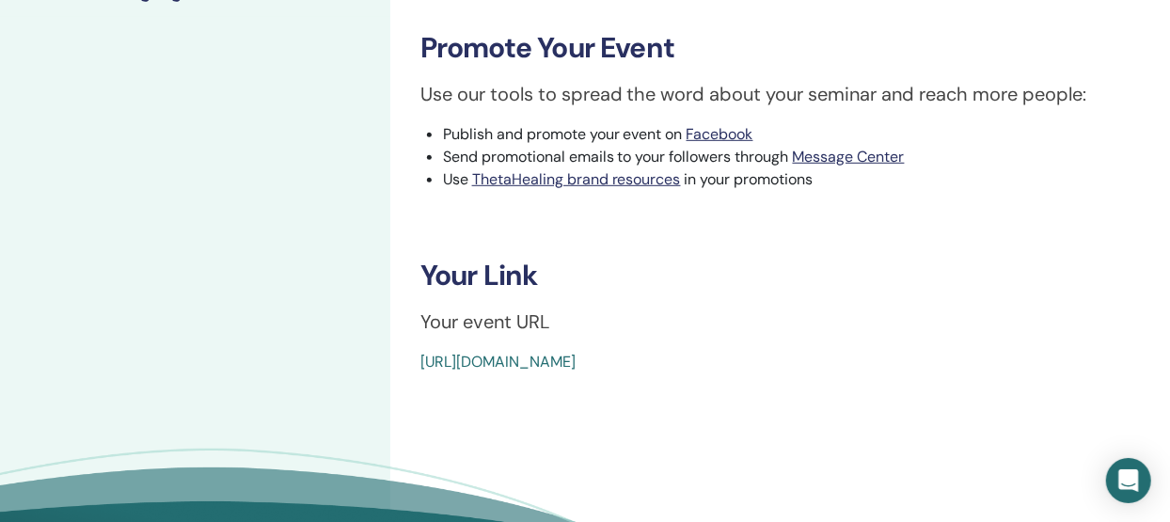
scroll to position [583, 0]
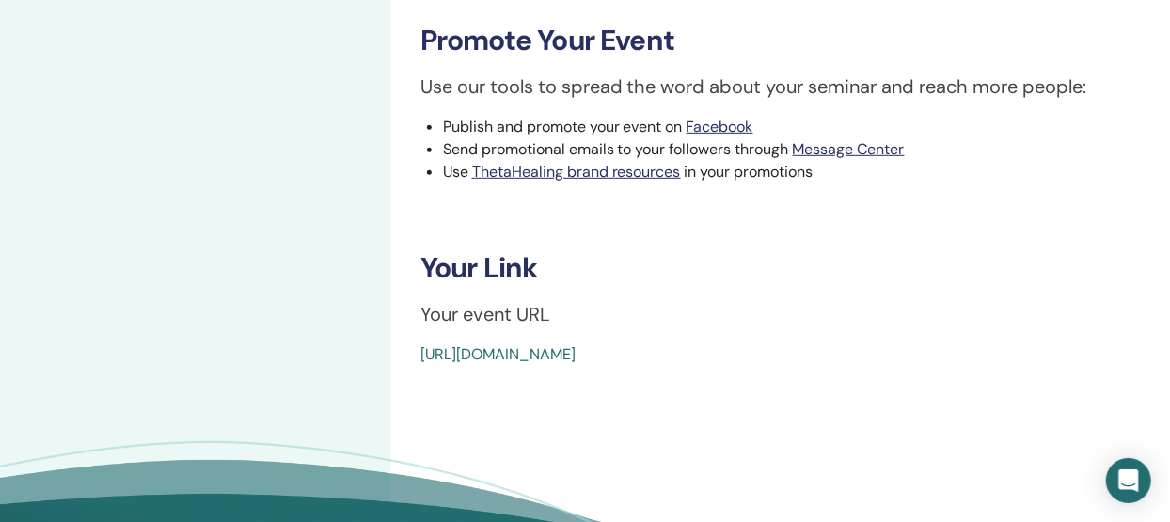
drag, startPoint x: 836, startPoint y: 345, endPoint x: 416, endPoint y: 361, distance: 420.8
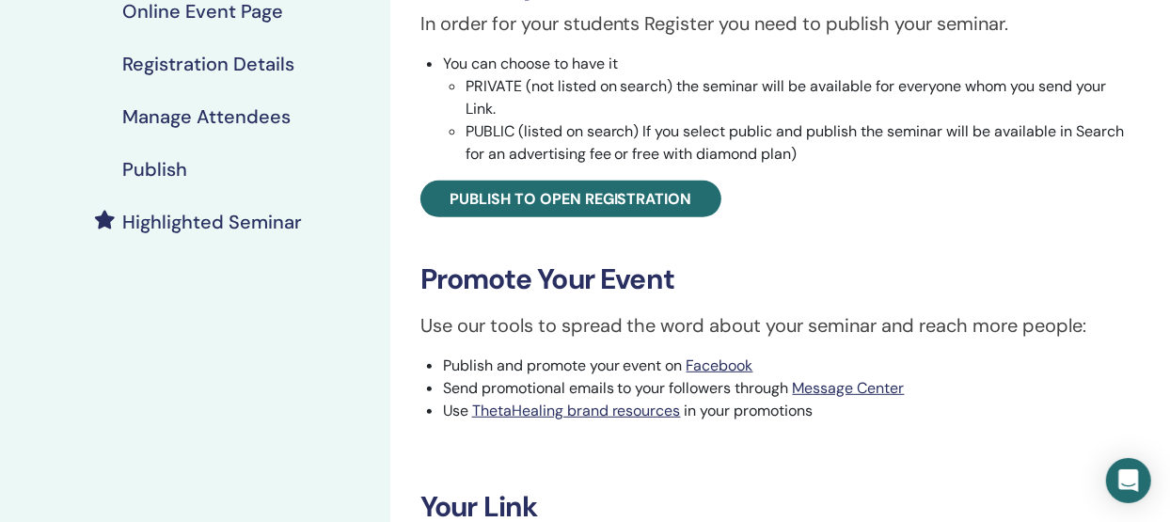
scroll to position [342, 0]
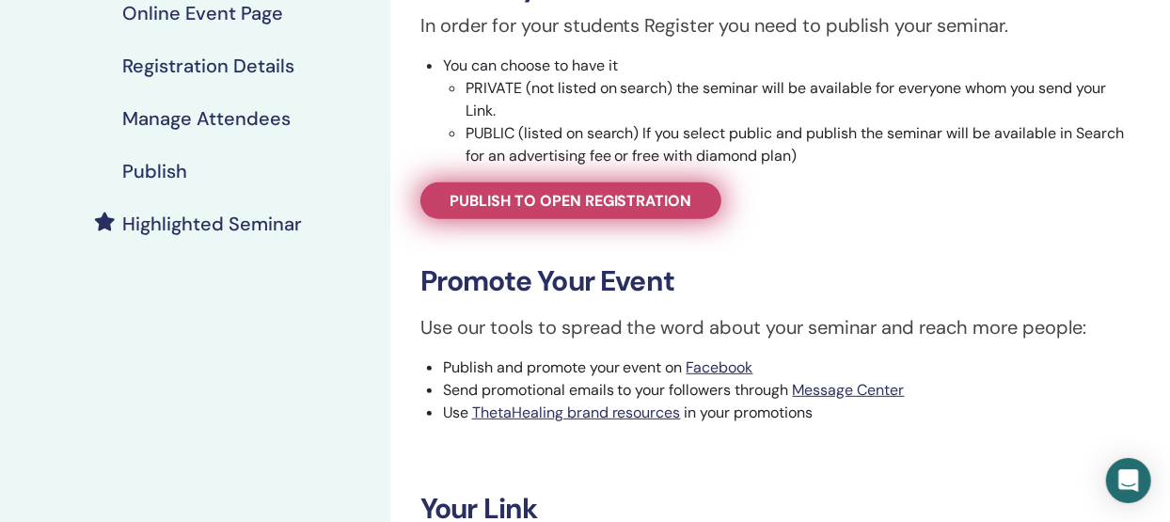
click at [605, 198] on span "Publish to open registration" at bounding box center [571, 201] width 243 height 20
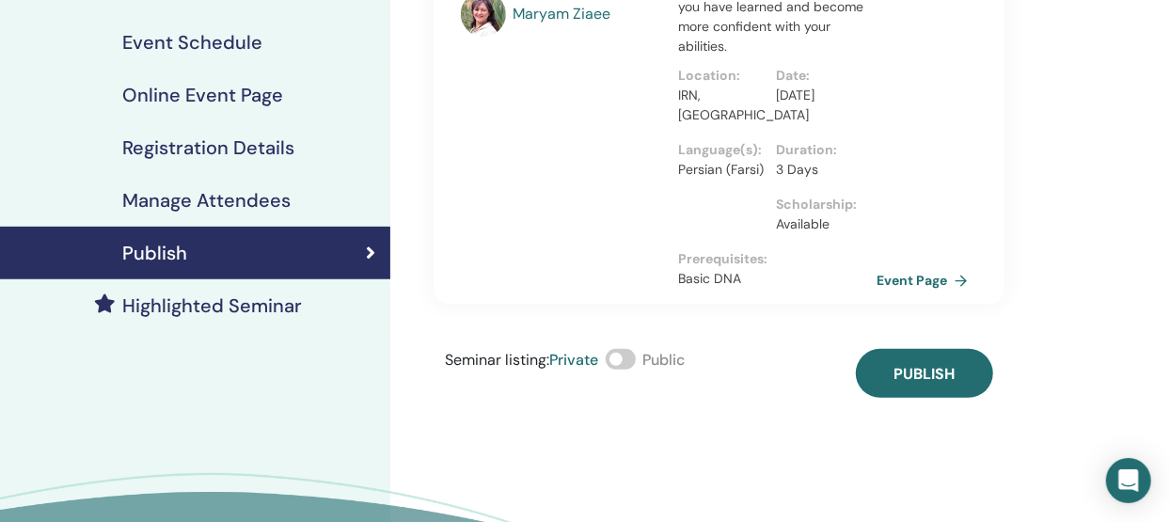
scroll to position [255, 0]
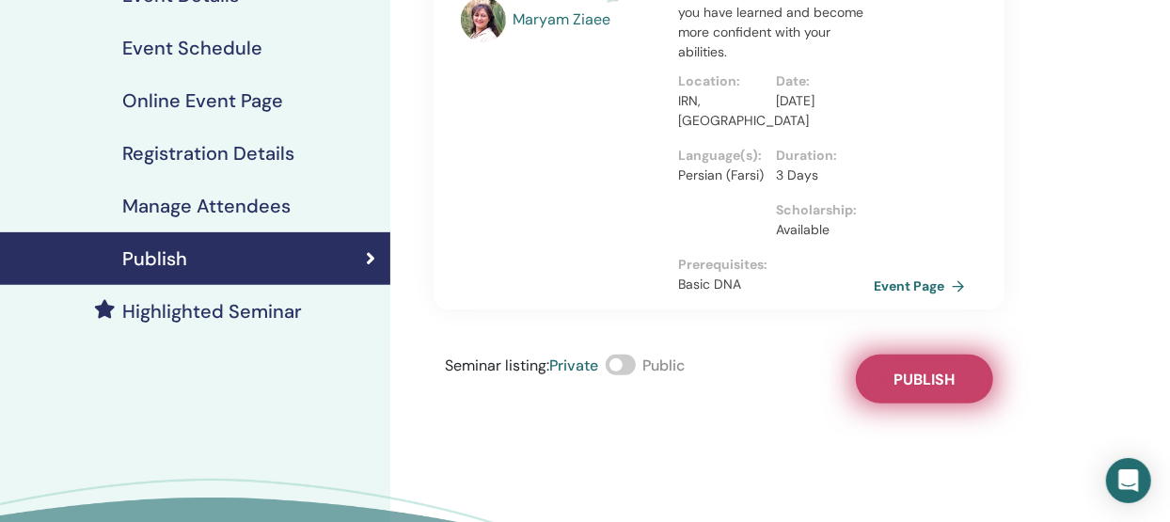
click at [936, 378] on span "Publish" at bounding box center [924, 380] width 61 height 20
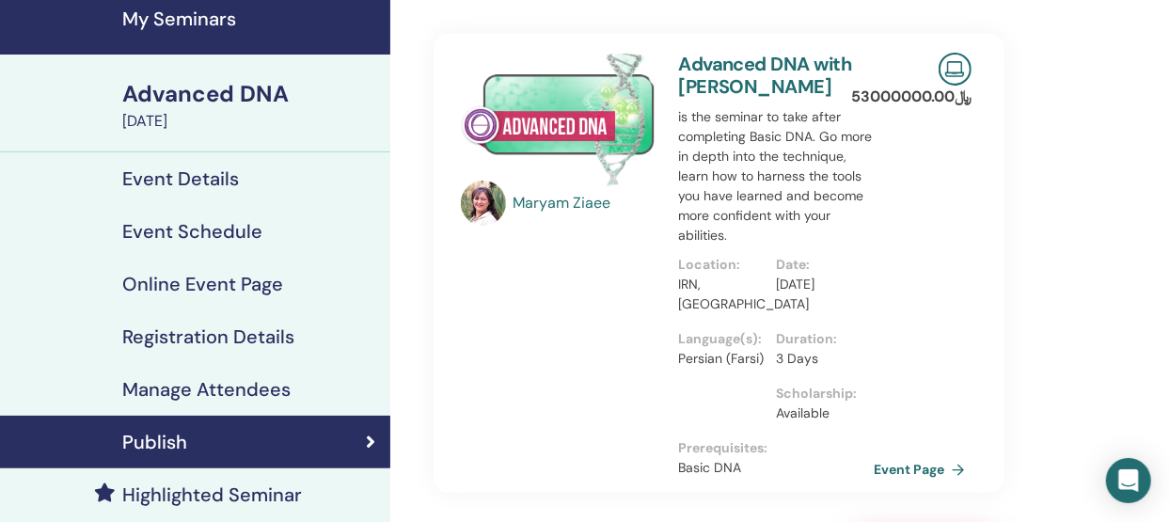
scroll to position [0, 0]
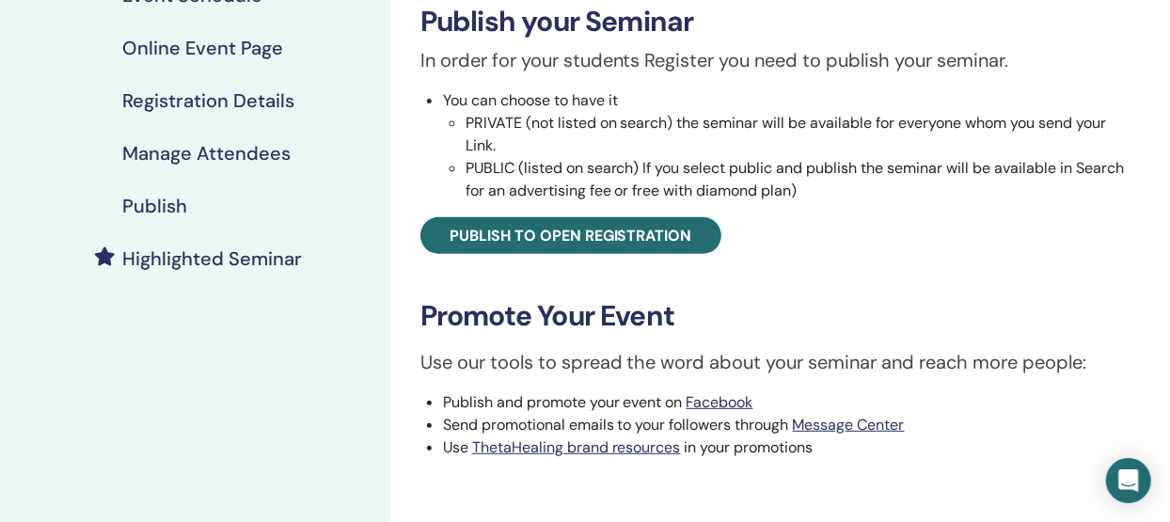
scroll to position [342, 0]
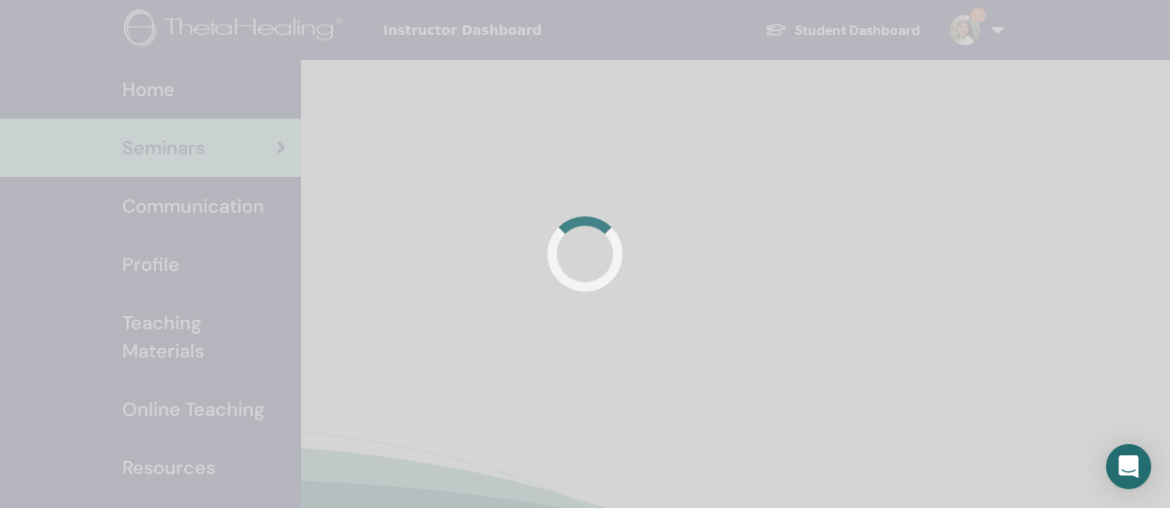
scroll to position [163, 0]
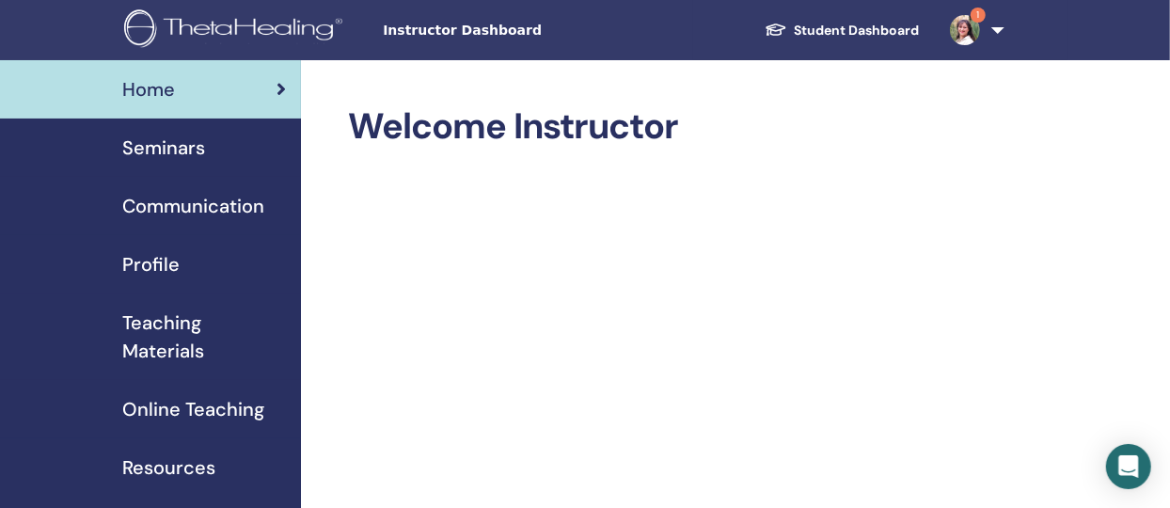
click at [155, 329] on span "Teaching Materials" at bounding box center [204, 337] width 164 height 56
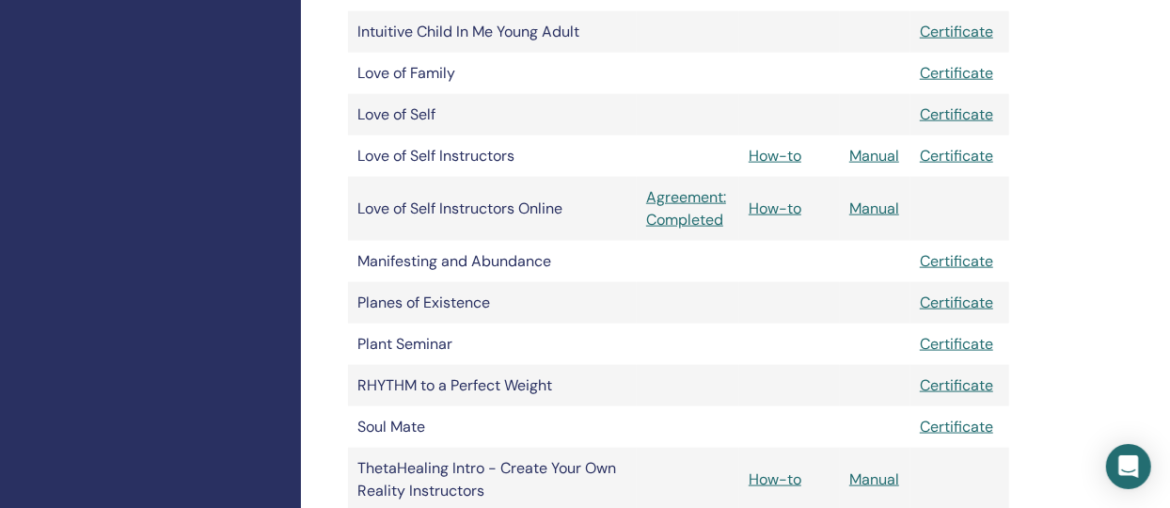
scroll to position [1276, 0]
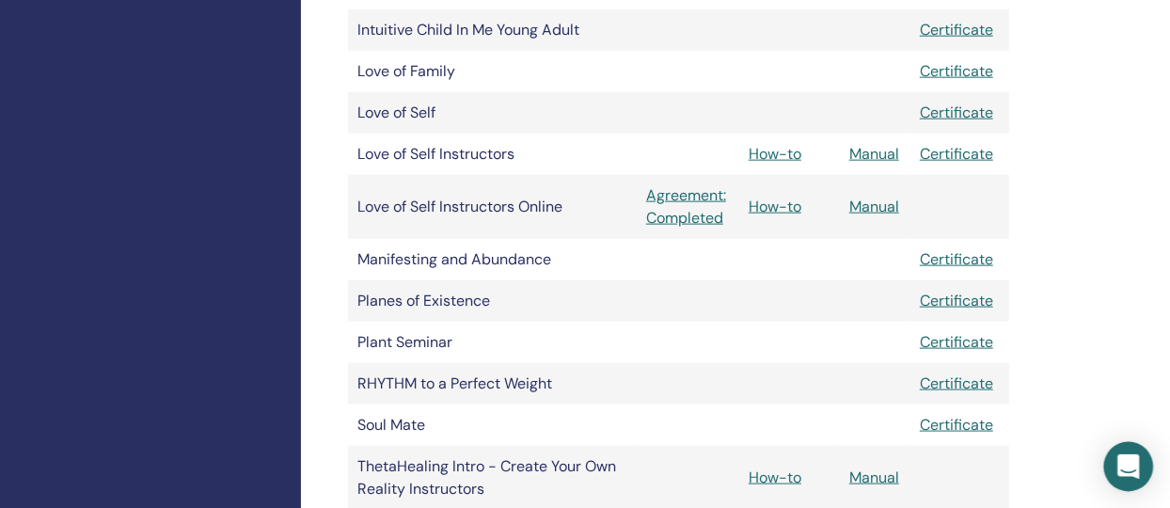
click at [1135, 473] on icon "Open Intercom Messenger" at bounding box center [1129, 466] width 22 height 24
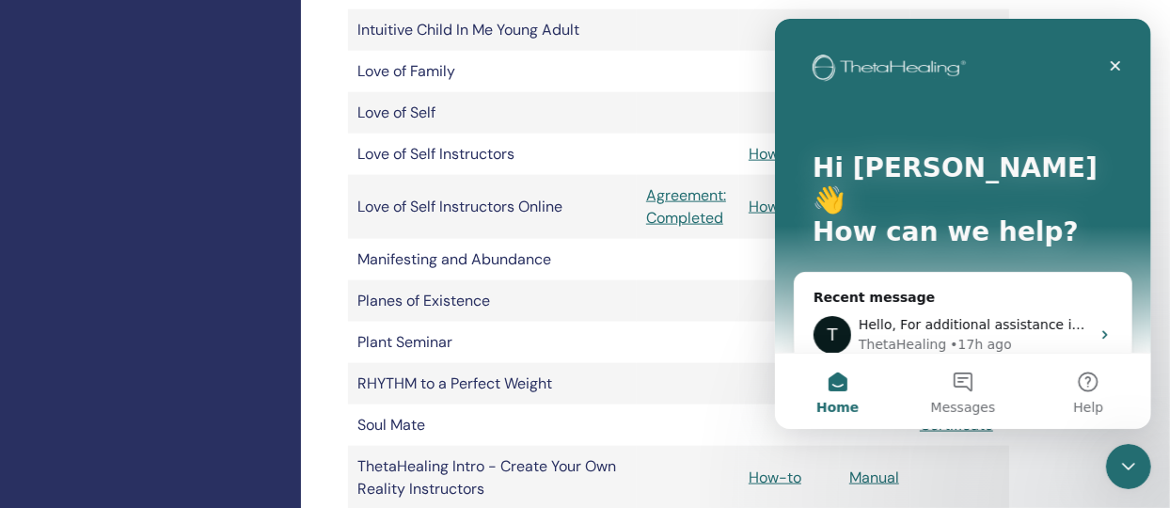
scroll to position [0, 0]
click at [1097, 327] on icon "Intercom messenger" at bounding box center [1104, 334] width 15 height 15
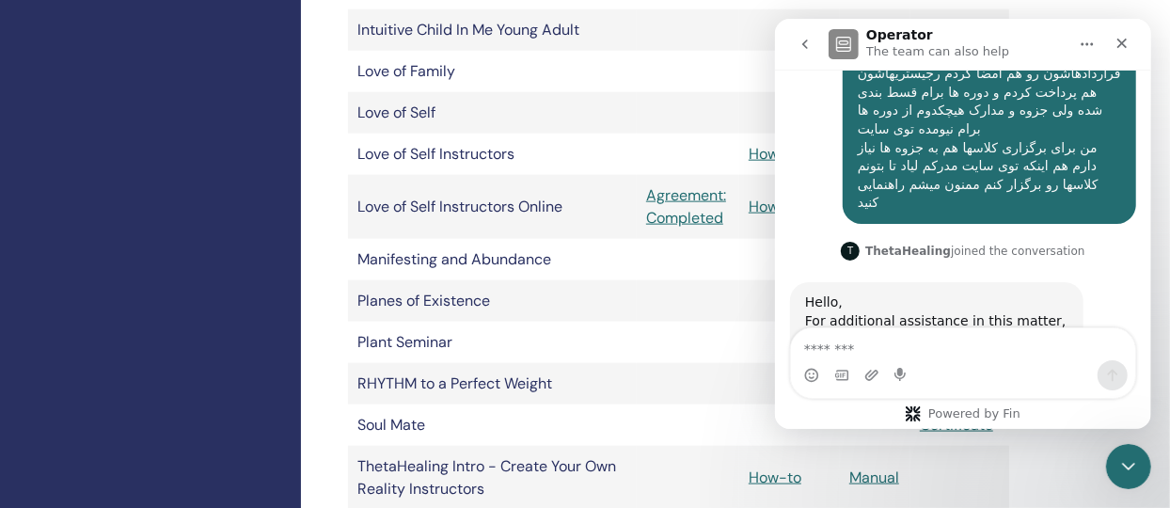
scroll to position [821, 0]
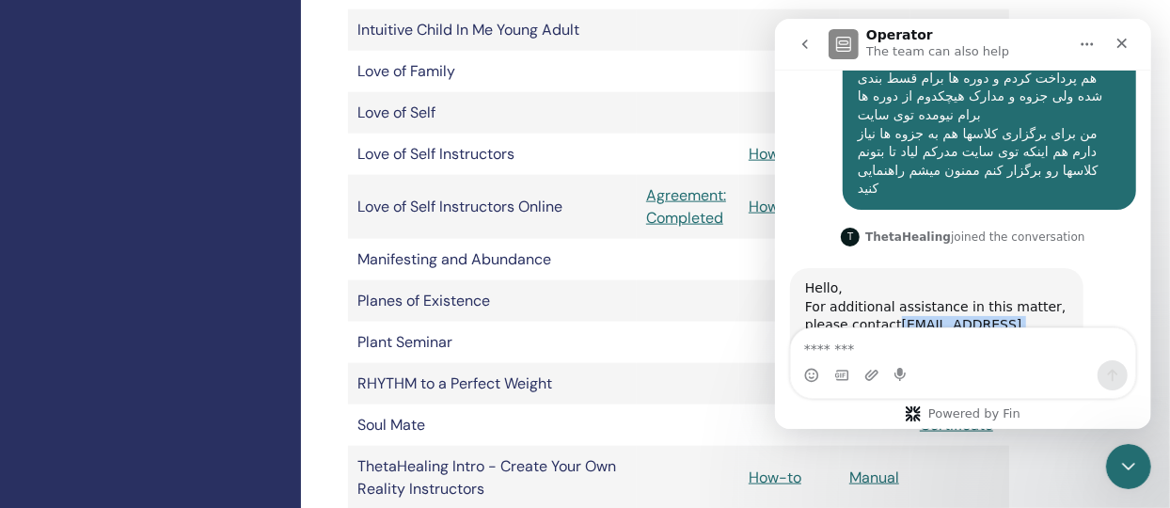
drag, startPoint x: 1012, startPoint y: 271, endPoint x: 803, endPoint y: 277, distance: 208.9
click at [804, 298] on div "For additional assistance in this matter, please contact events@thetahealingins…" at bounding box center [935, 326] width 263 height 56
copy div "events@thetahealinginstructor.com ."
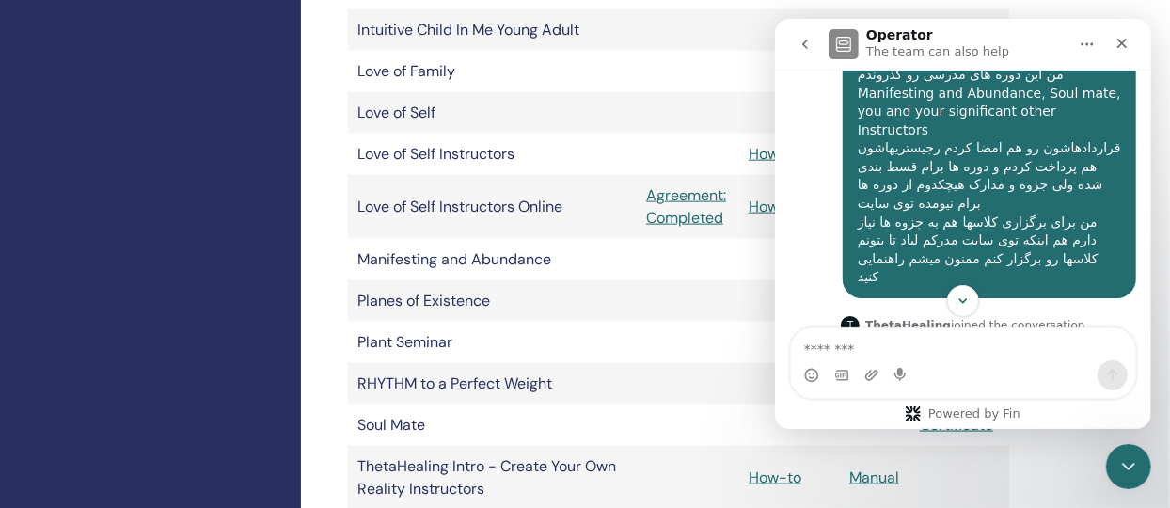
click at [842, 119] on div "درود وقتتون بخیر من این دوره های مدرسی رو گذروندم Manifesting and Abundance, So…" at bounding box center [988, 167] width 293 height 262
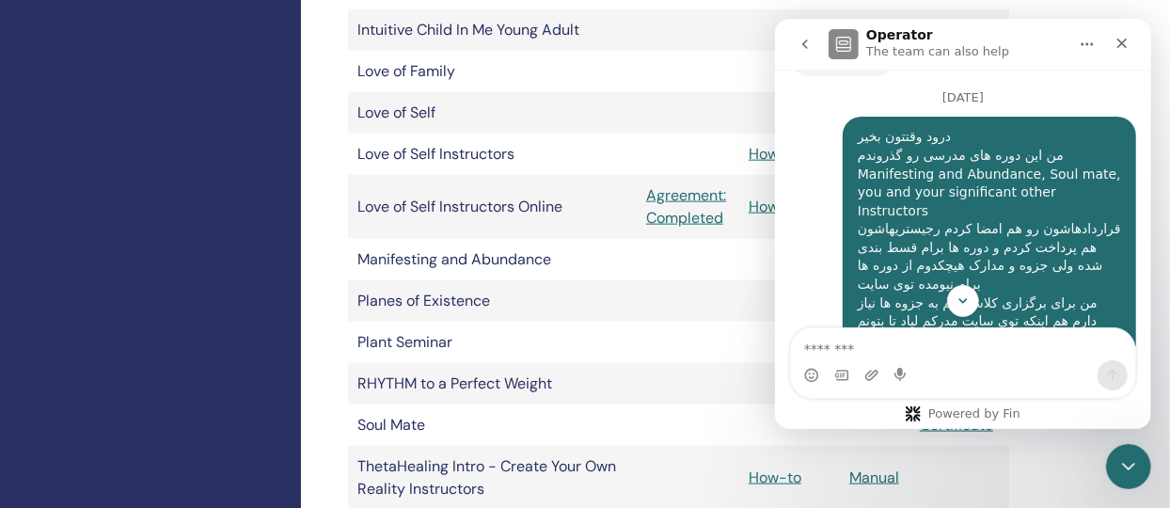
scroll to position [651, 0]
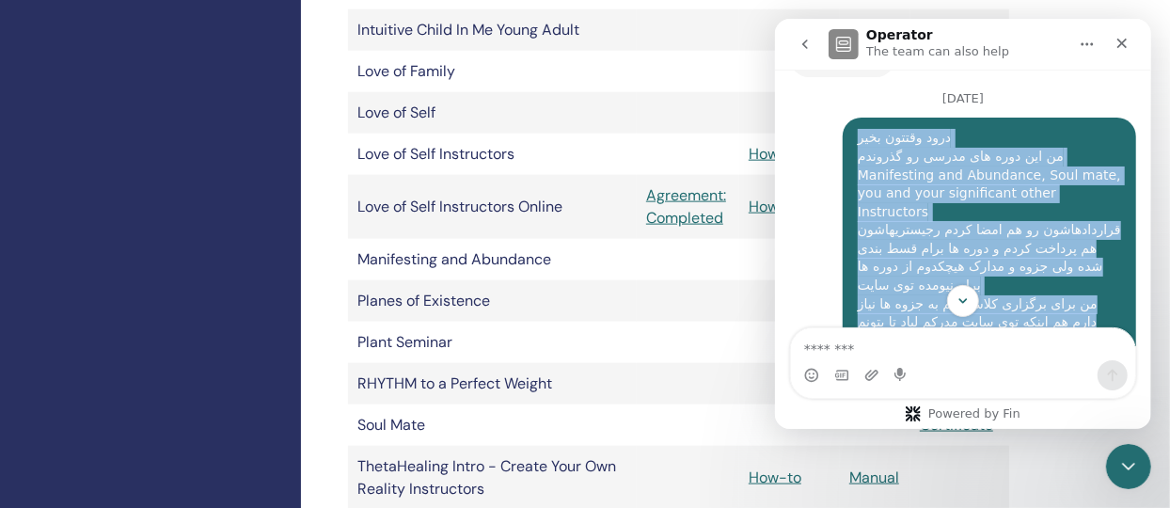
drag, startPoint x: 937, startPoint y: 97, endPoint x: 842, endPoint y: 300, distance: 224.3
click at [842, 300] on div "Welcome to ThetaHealing FAQs and Support! Ask us anything, or share your feedba…" at bounding box center [962, 208] width 376 height 277
drag, startPoint x: 848, startPoint y: 99, endPoint x: 1068, endPoint y: 284, distance: 287.7
click at [1068, 284] on div "درود وقتتون بخیر من این دوره های مدرسی رو گذروندم Manifesting and Abundance, So…" at bounding box center [988, 249] width 263 height 240
copy div "درود وقتتون بخیر من این دوره های مدرسی رو گذروندم Manifesting and Abundance, So…"
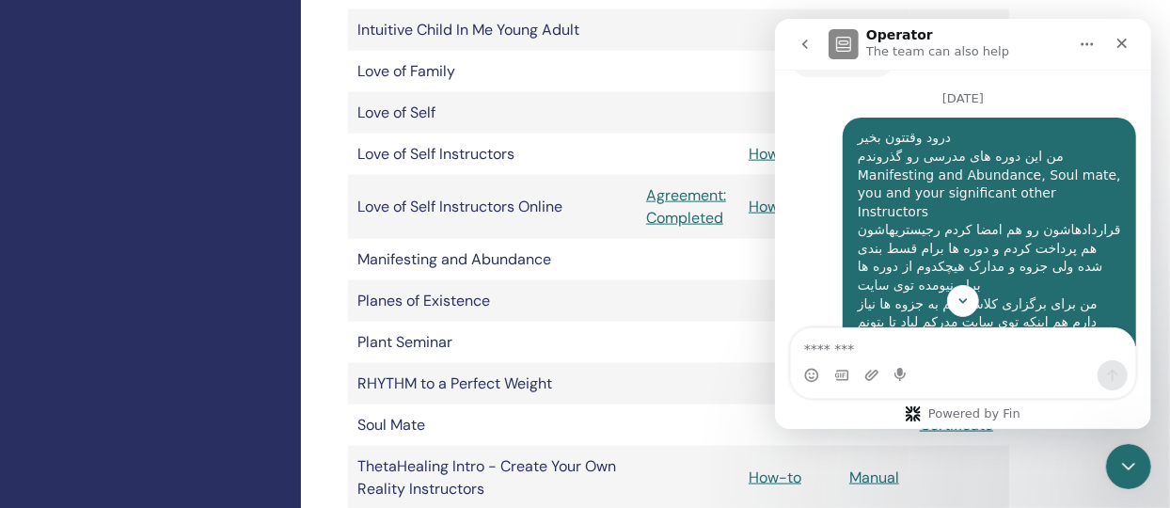
click at [791, 194] on div "درود وقتتون بخیر من این دوره های مدرسی رو گذروندم Manifesting and Abundance, So…" at bounding box center [962, 257] width 346 height 278
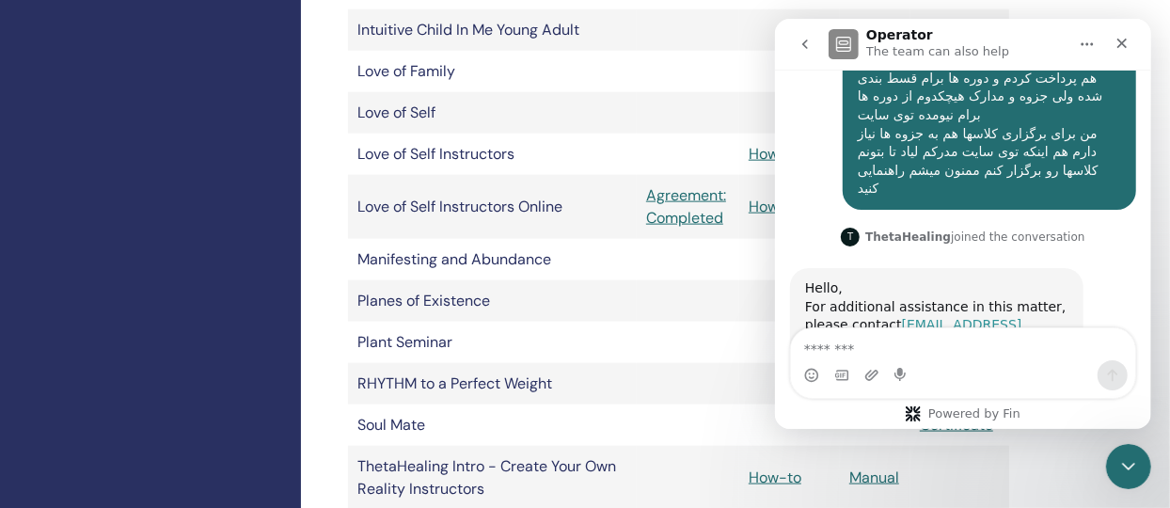
click at [868, 317] on link "events@thetahealinginstructor.com" at bounding box center [912, 334] width 217 height 34
click at [929, 317] on link "events@thetahealinginstructor.com" at bounding box center [912, 334] width 217 height 34
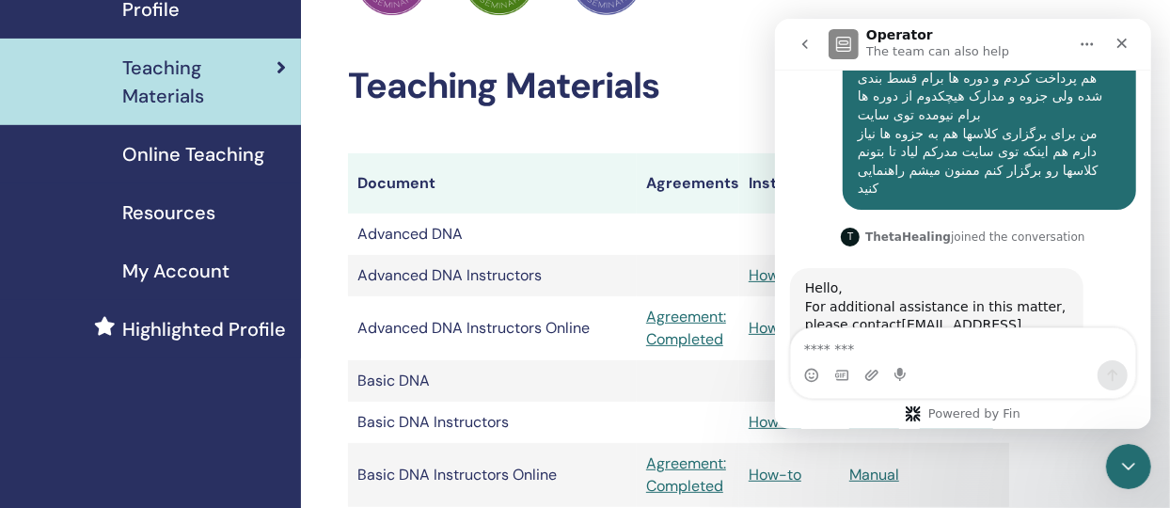
scroll to position [0, 0]
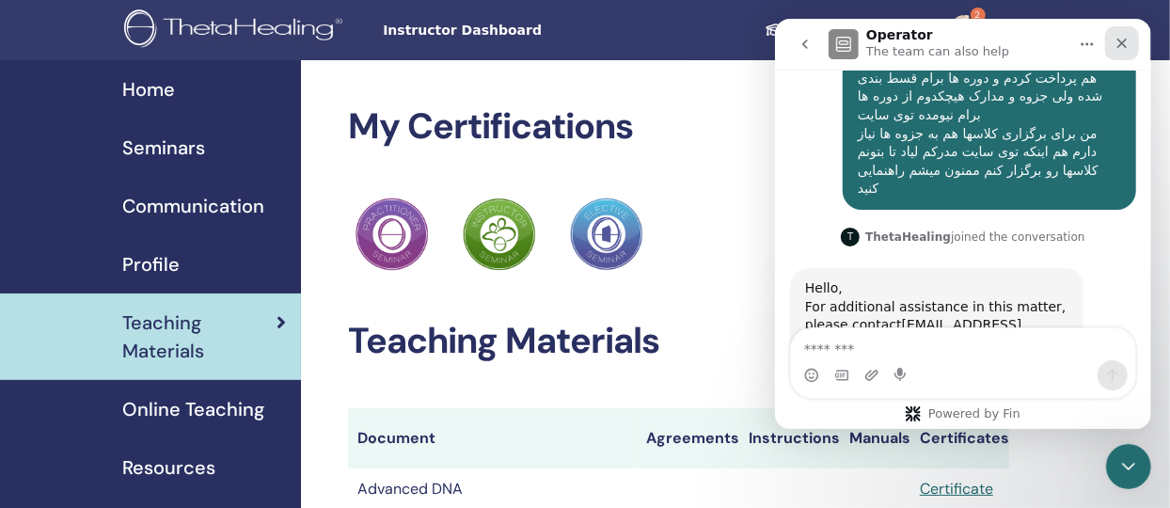
click at [1118, 36] on icon "Close" at bounding box center [1121, 43] width 15 height 15
